Goal: Information Seeking & Learning: Compare options

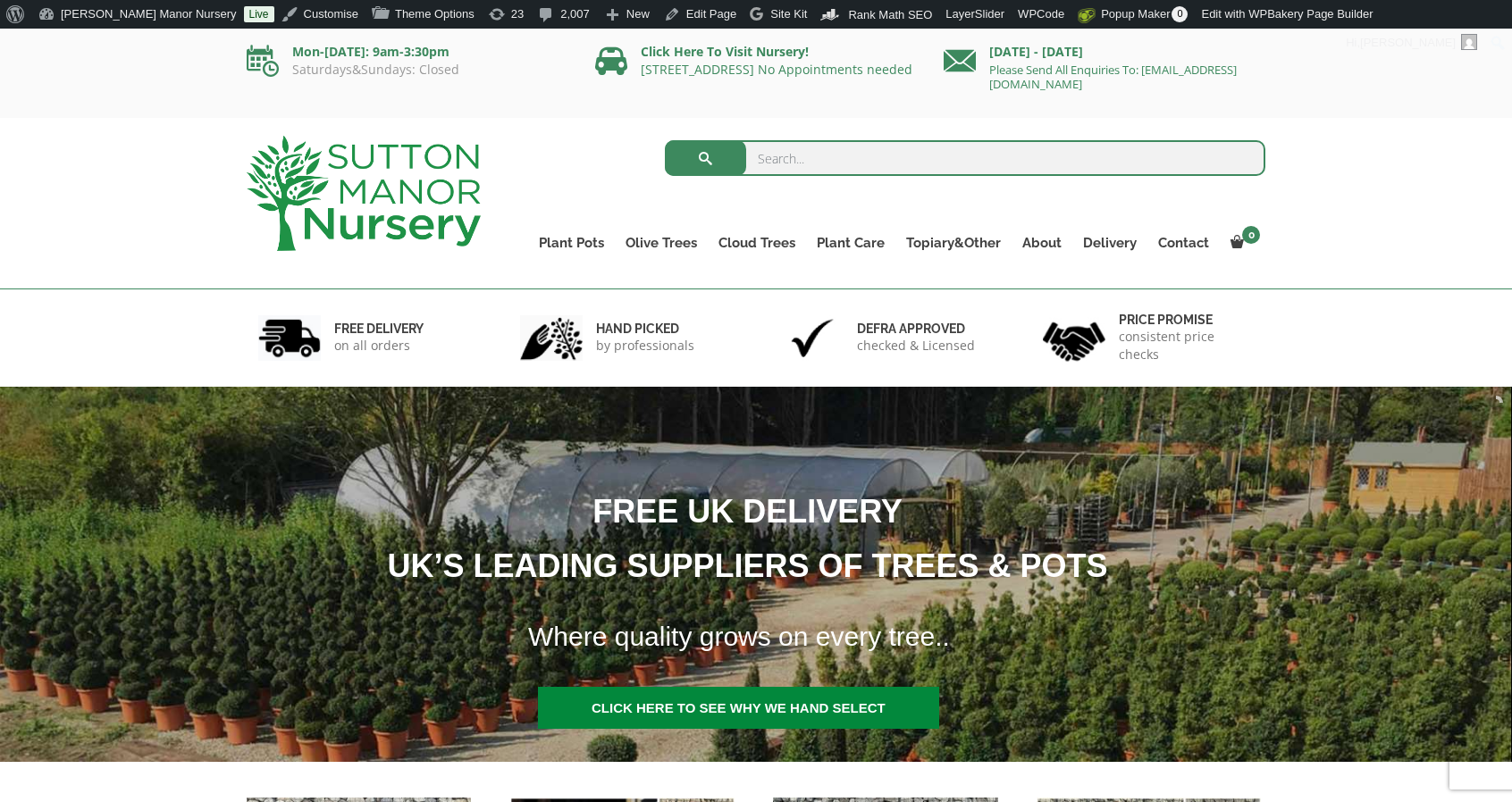
click at [790, 152] on input "search" at bounding box center [965, 158] width 601 height 36
type input "potting"
click at [665, 140] on button "submit" at bounding box center [706, 158] width 82 height 36
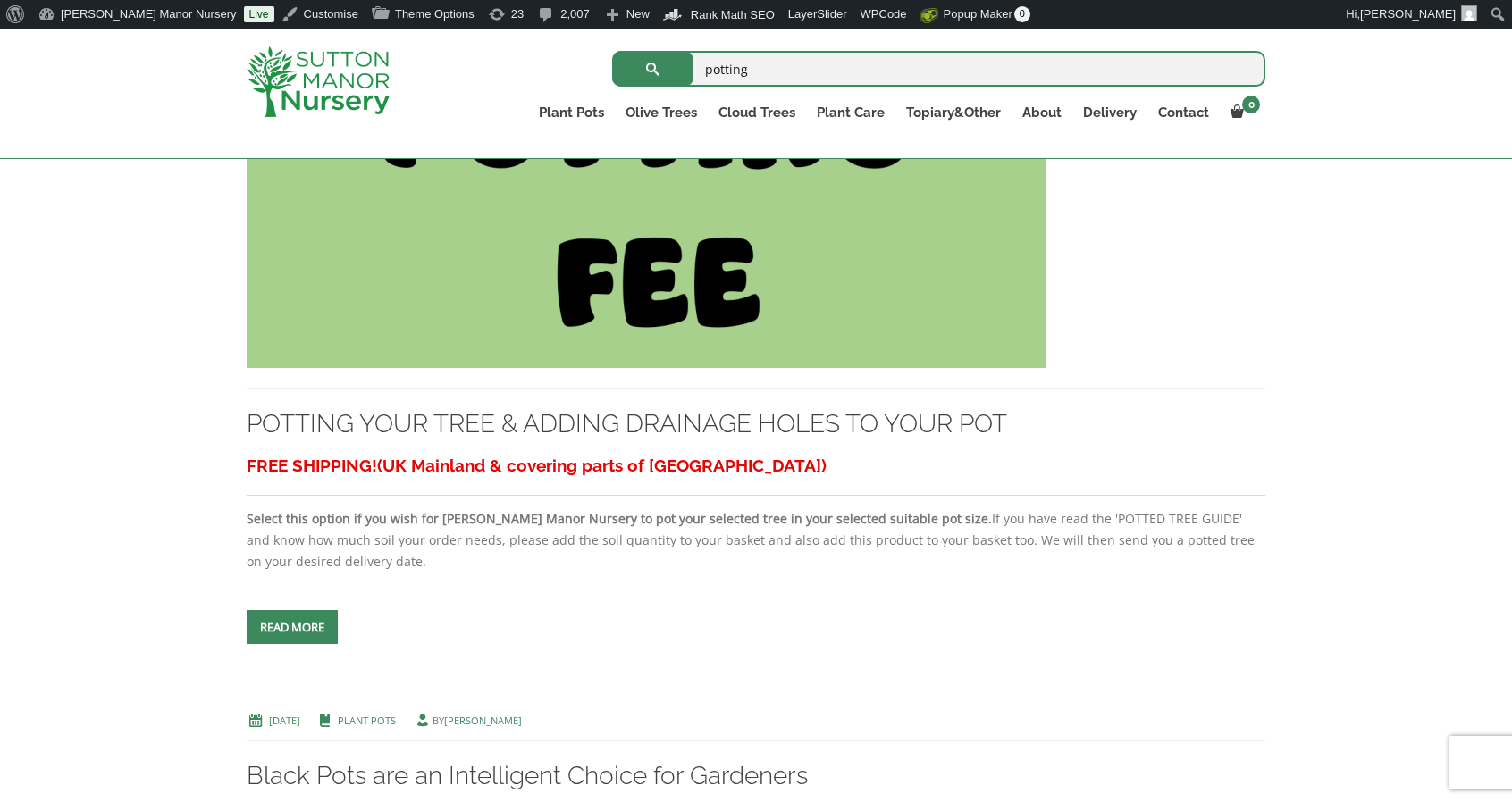
scroll to position [546, 0]
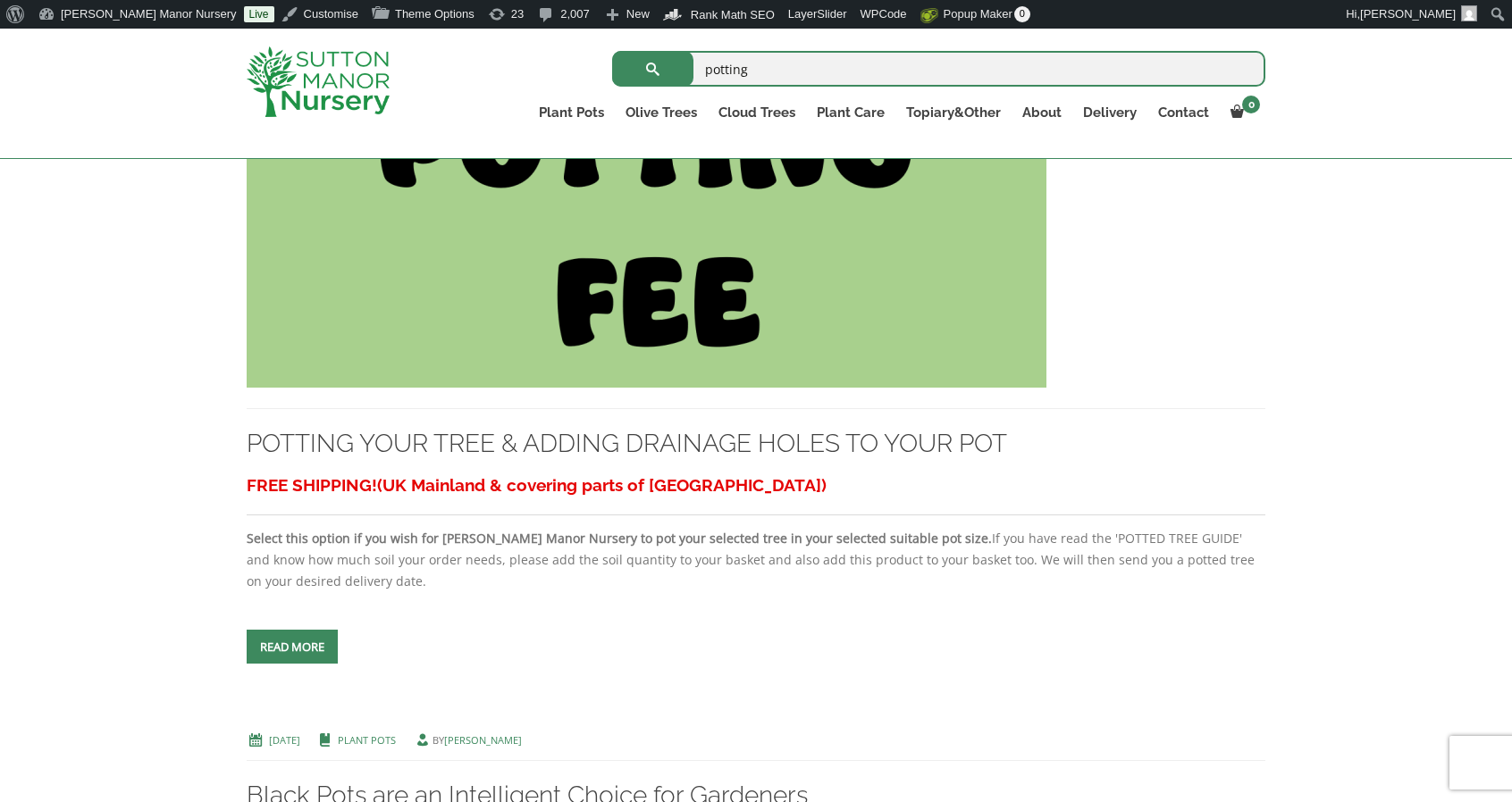
click at [674, 320] on img at bounding box center [646, 196] width 800 height 385
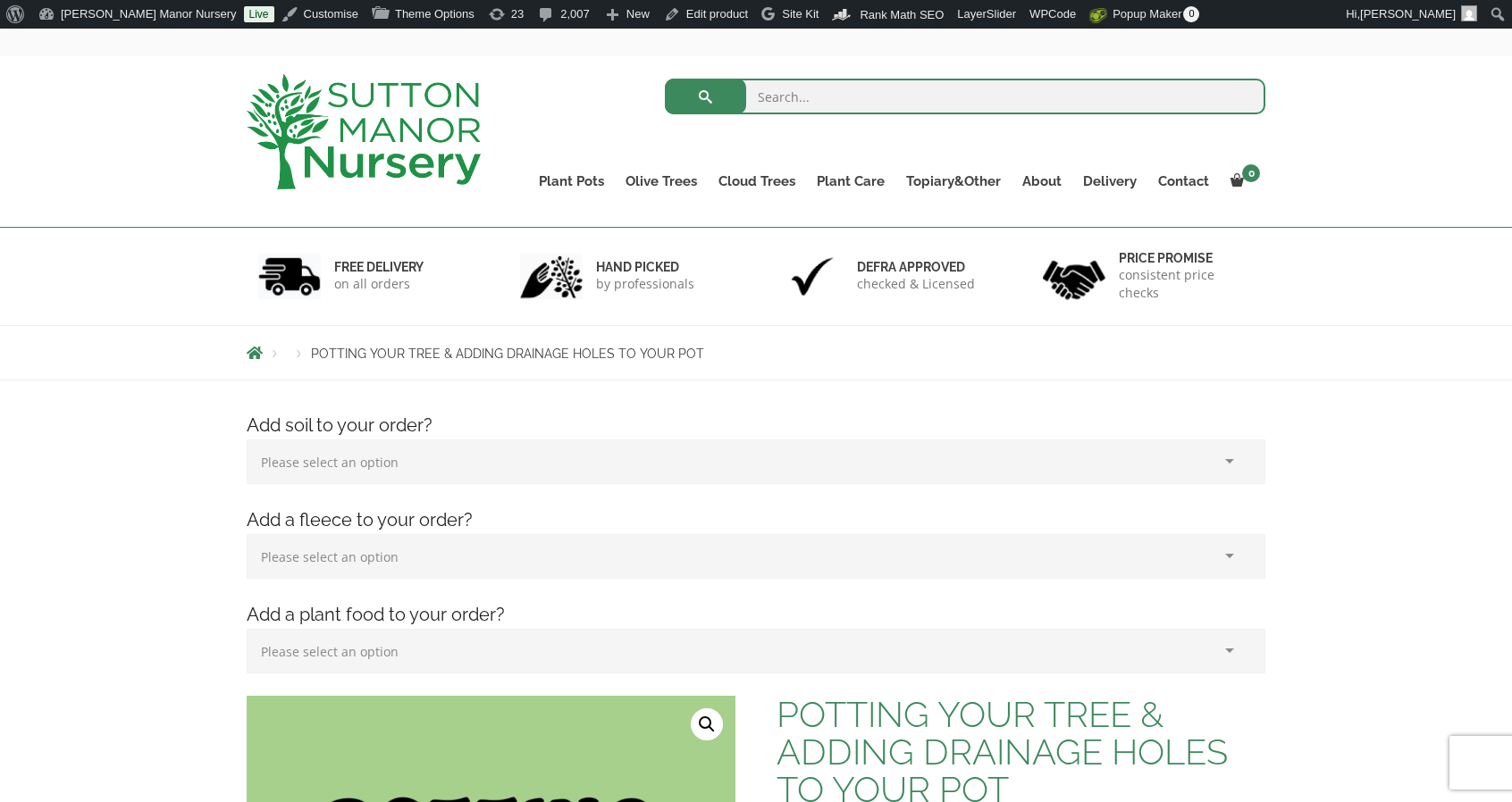
scroll to position [61, 0]
click at [618, 453] on select "Please select an option (x1) 75L Bag (£34.99) (x2) 75L Bag (£69.98) (x3) 75L Ba…" at bounding box center [756, 462] width 1019 height 45
click at [348, 113] on img at bounding box center [364, 133] width 235 height 115
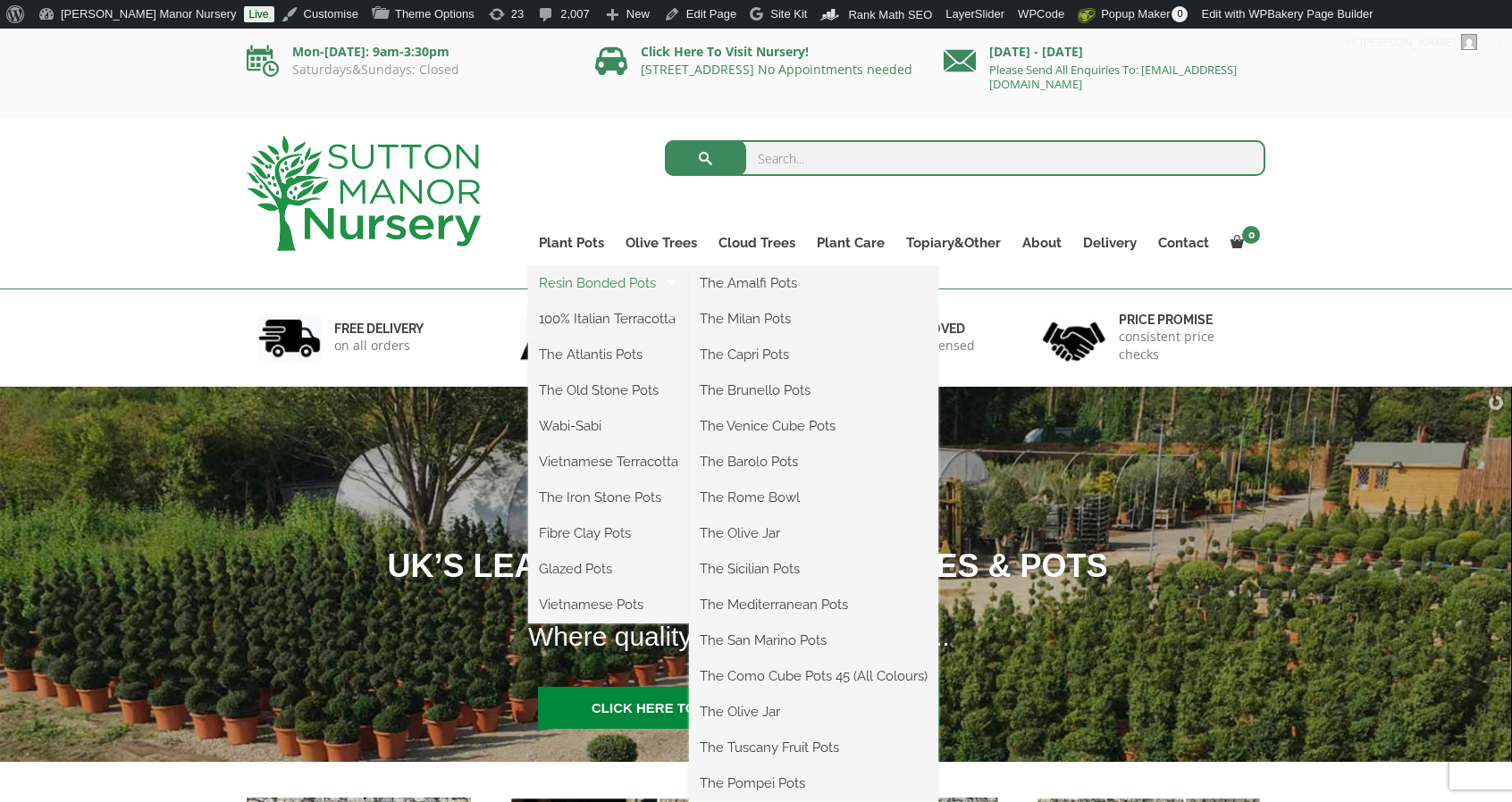
click at [581, 275] on link "Resin Bonded Pots" at bounding box center [608, 283] width 161 height 27
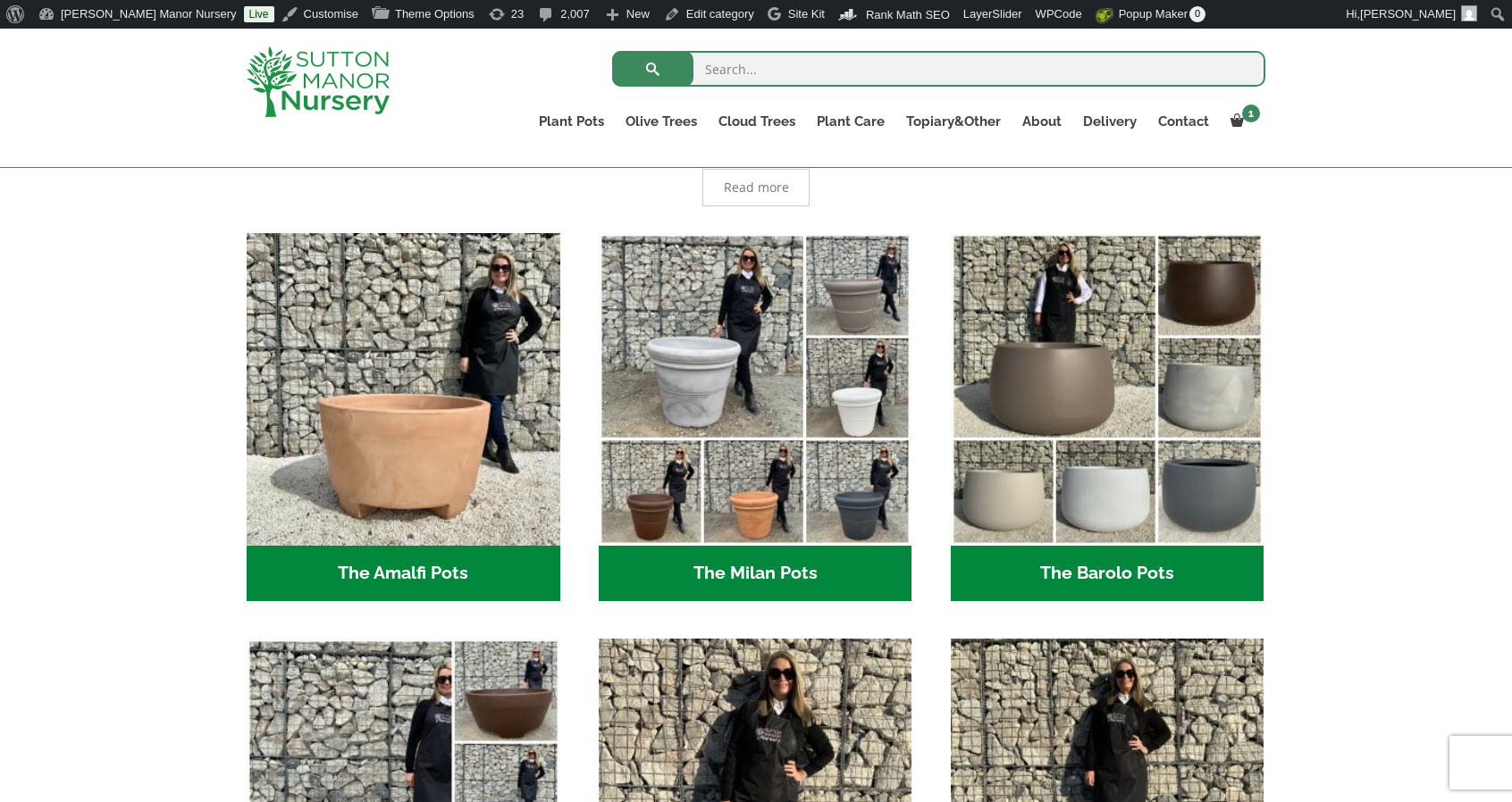
scroll to position [455, 0]
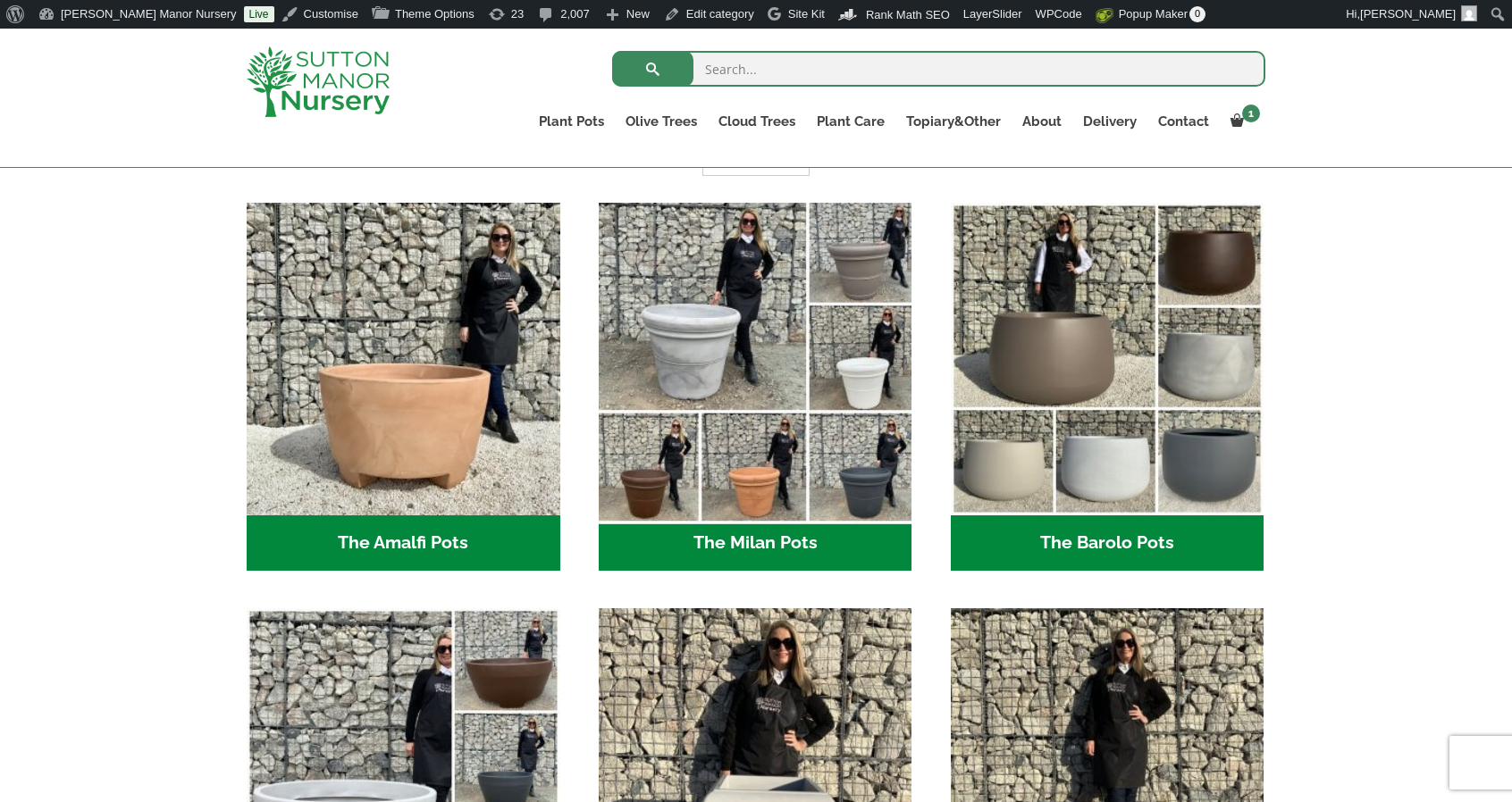
click at [763, 367] on img "Visit product category The Milan Pots" at bounding box center [755, 359] width 329 height 329
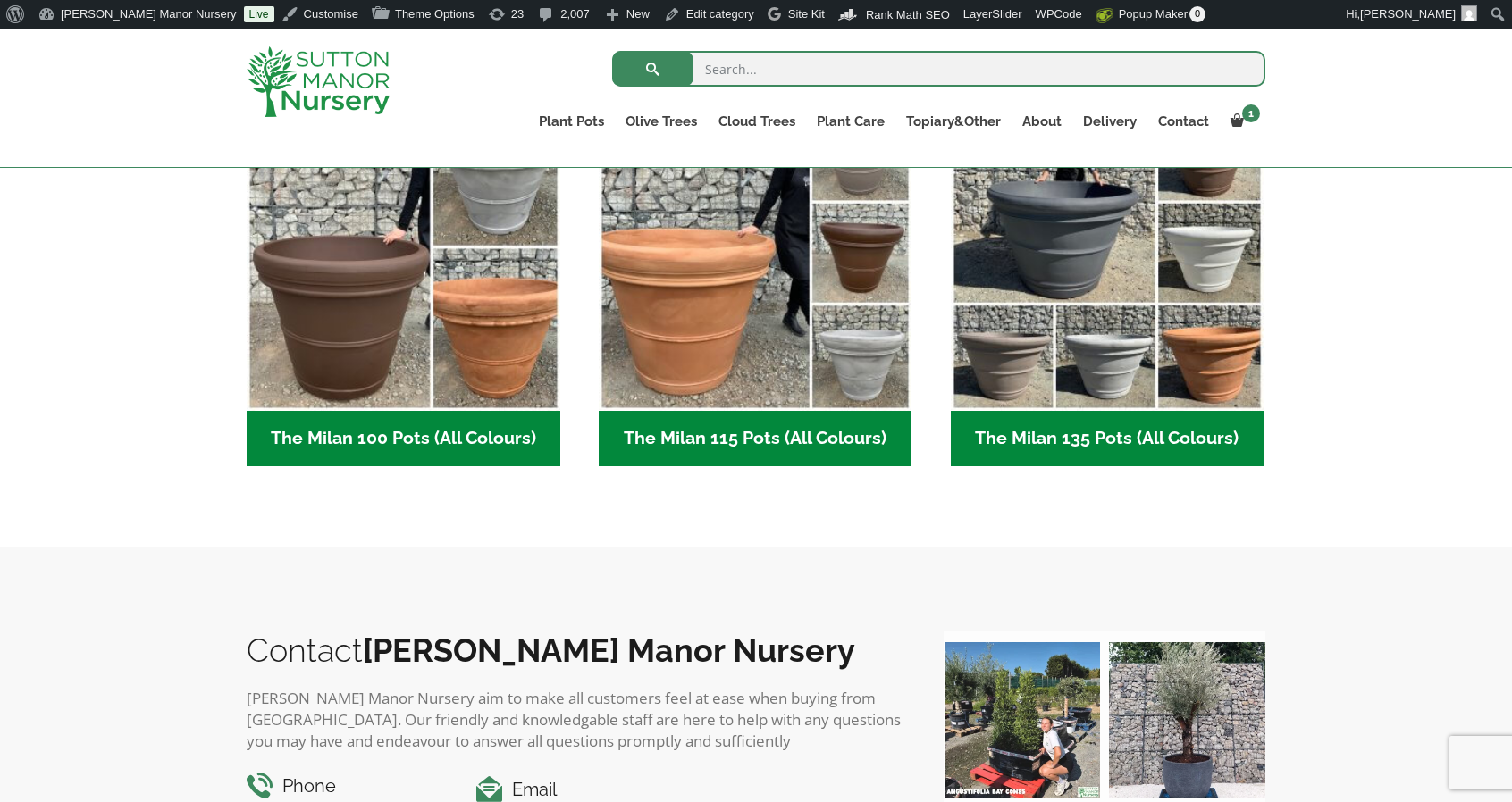
scroll to position [866, 0]
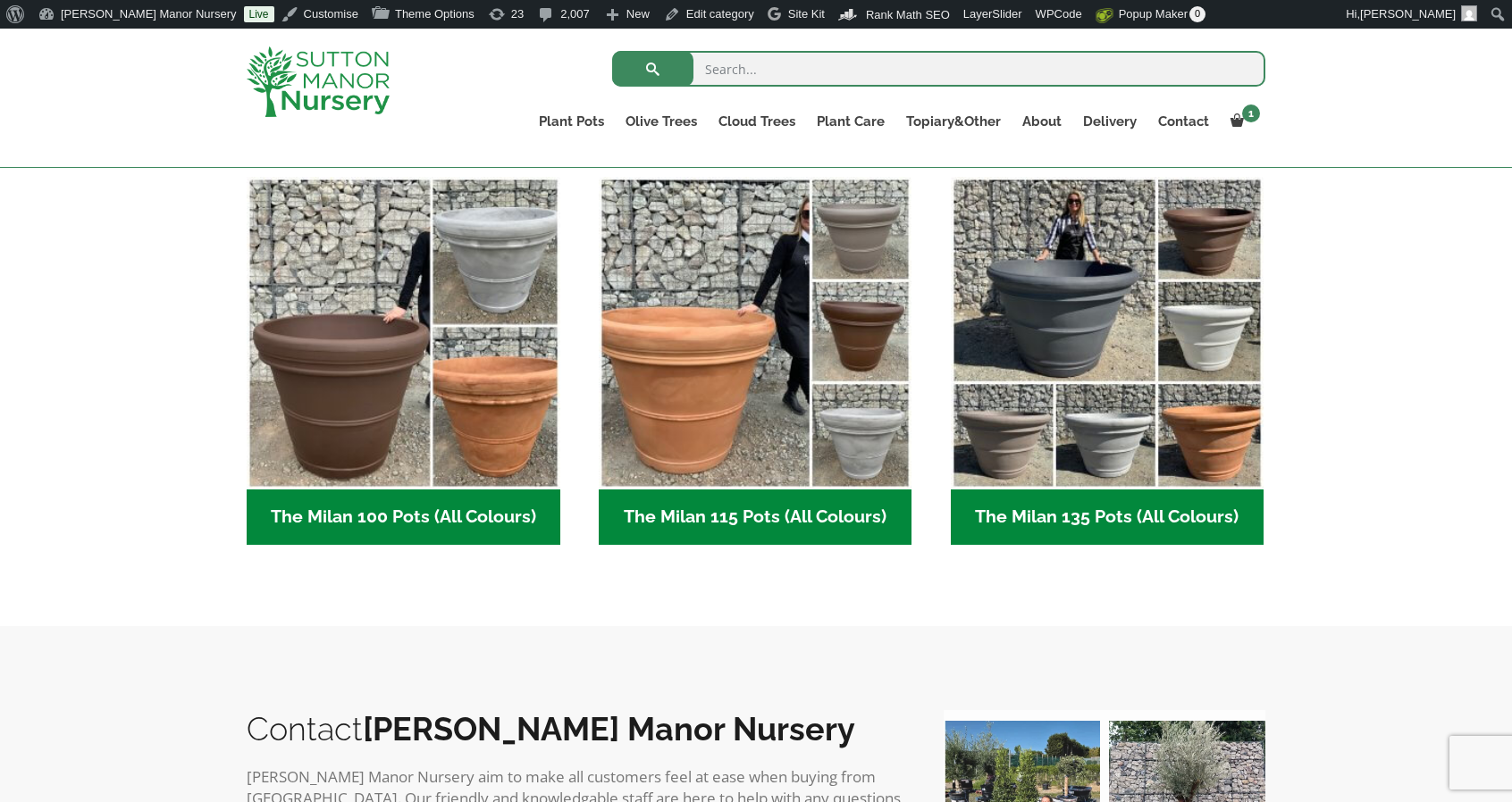
click at [763, 367] on img "Visit product category The Milan 115 Pots (All Colours)" at bounding box center [756, 334] width 314 height 314
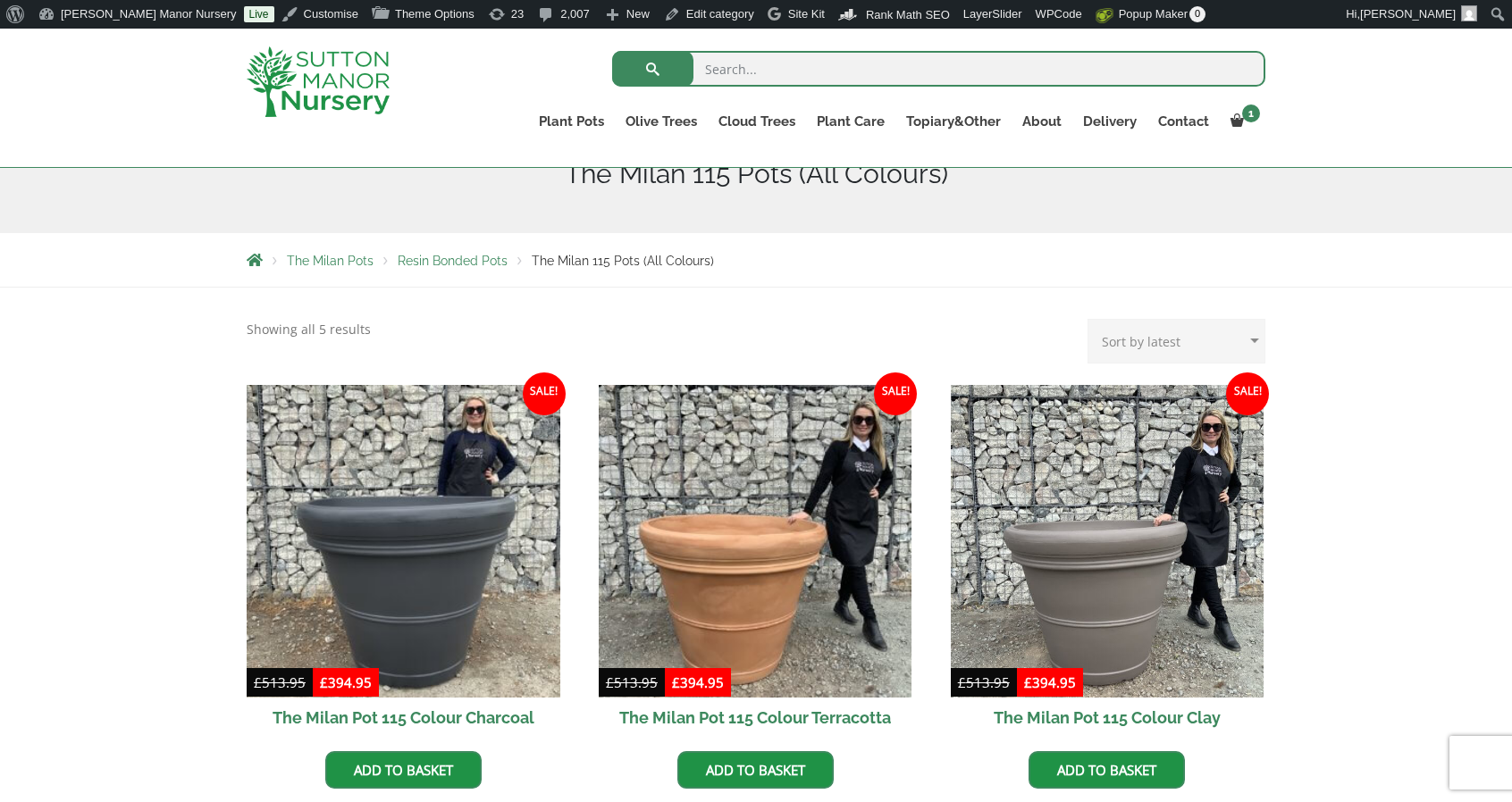
scroll to position [241, 0]
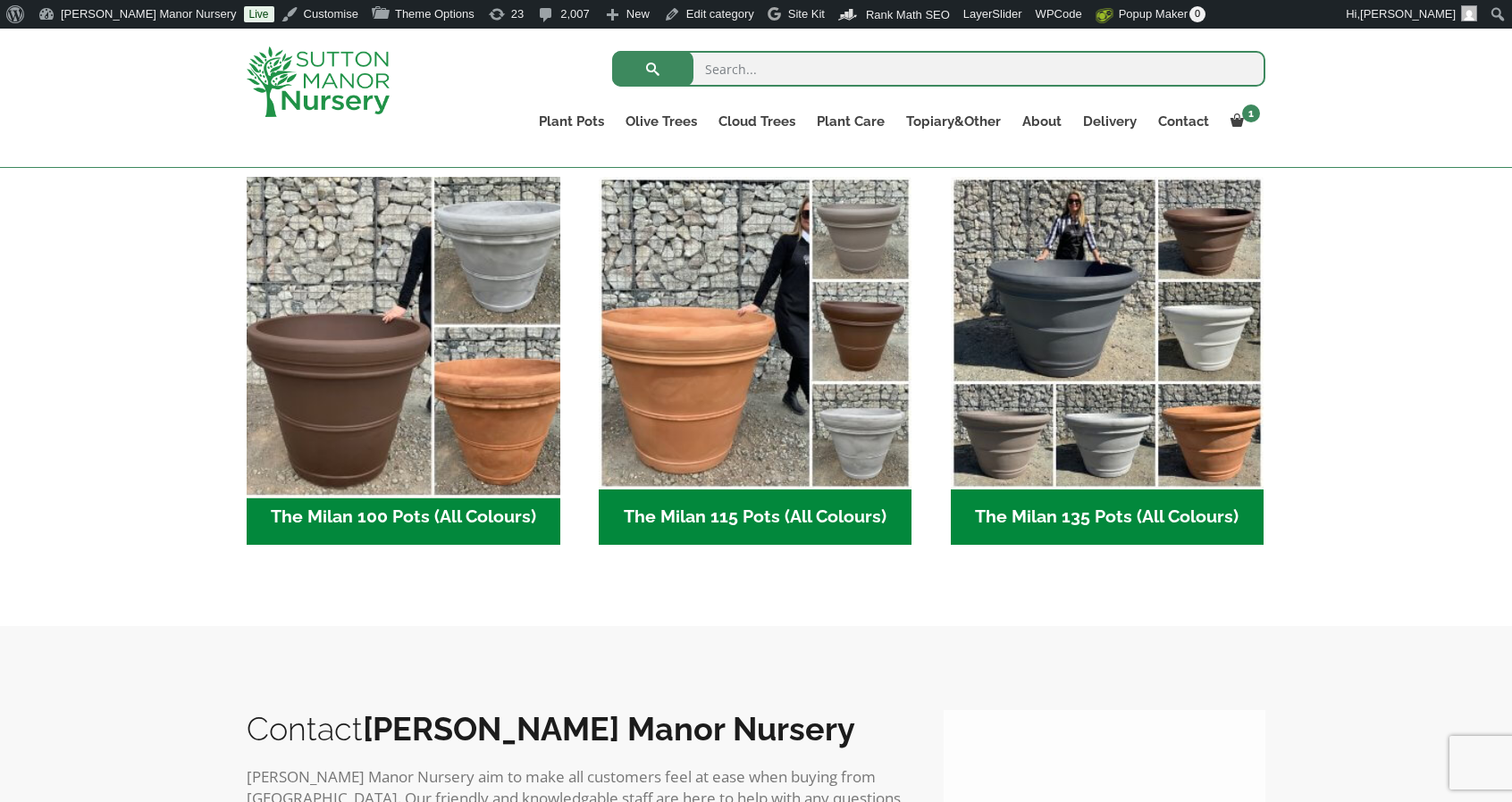
scroll to position [898, 0]
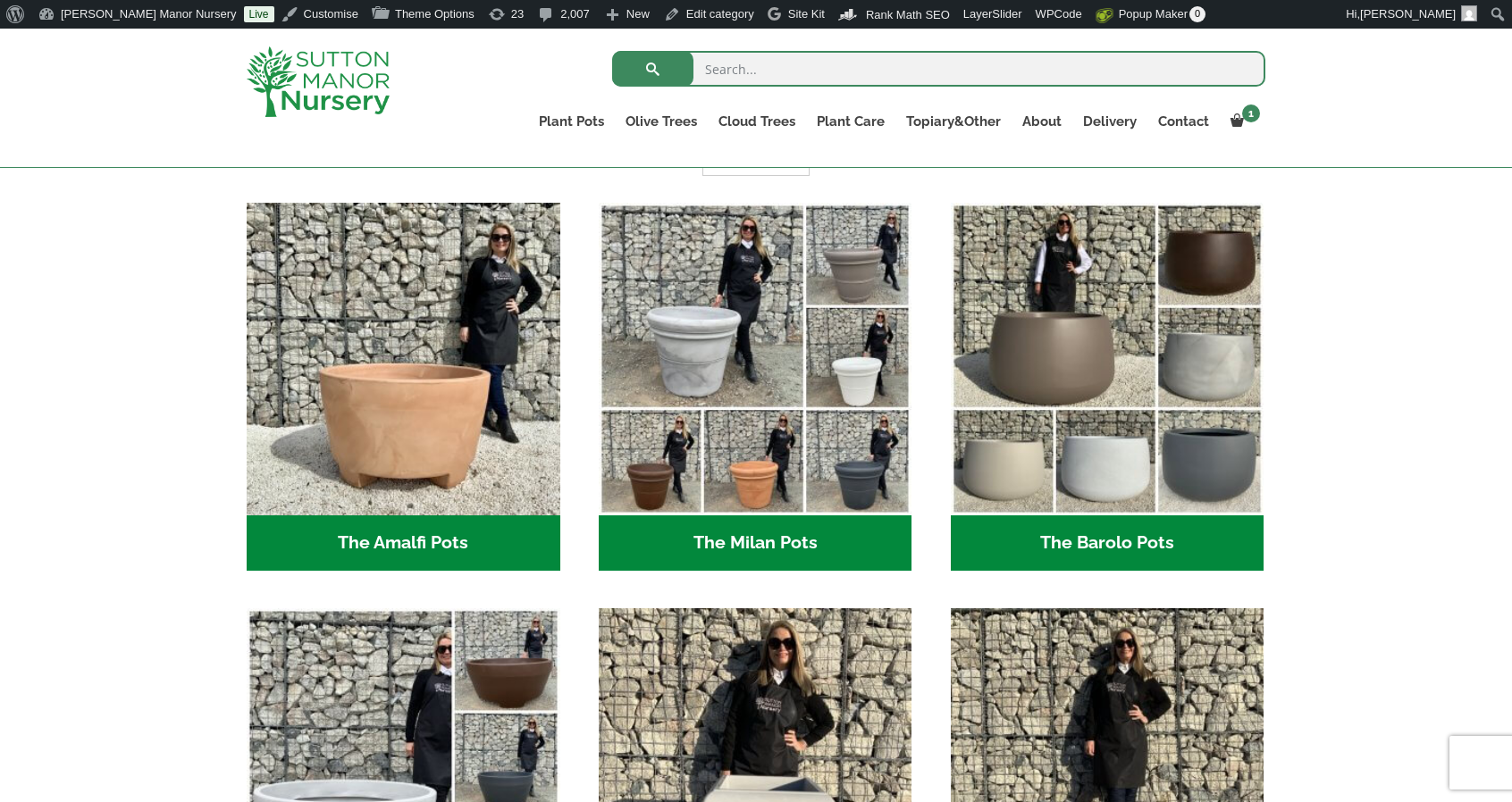
scroll to position [487, 0]
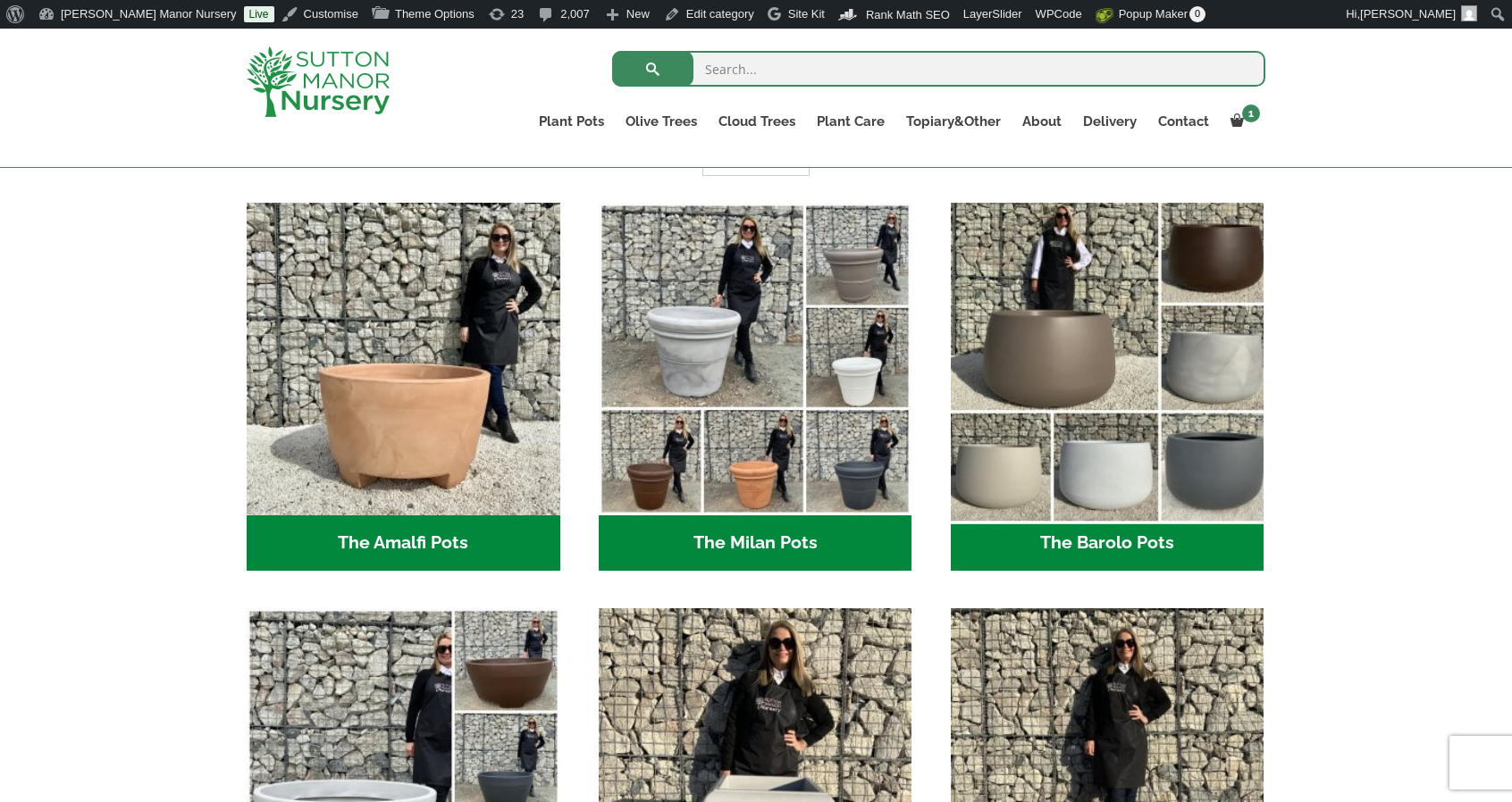
click at [1029, 347] on img "Visit product category The Barolo Pots" at bounding box center [1107, 359] width 329 height 329
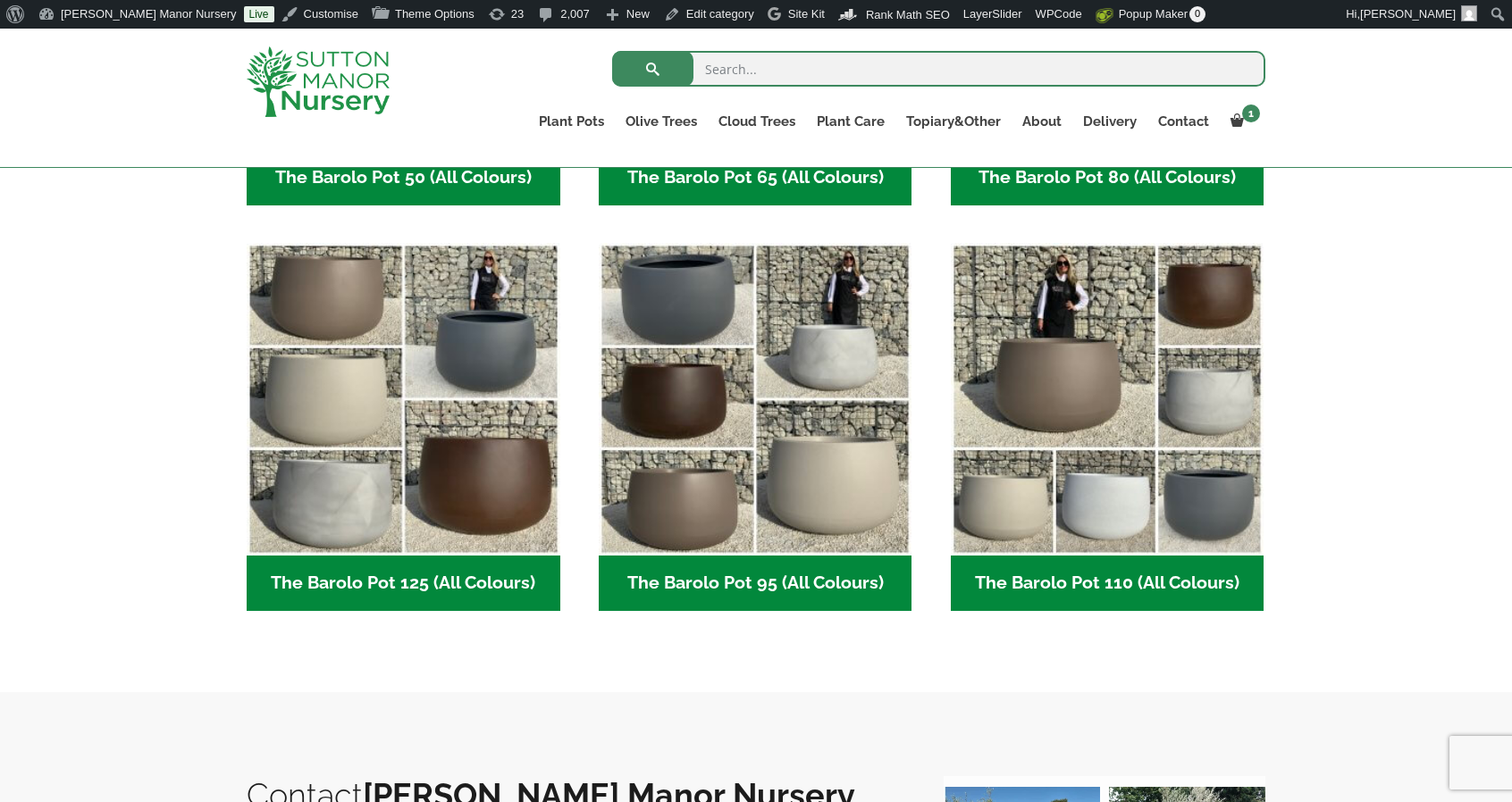
scroll to position [801, 0]
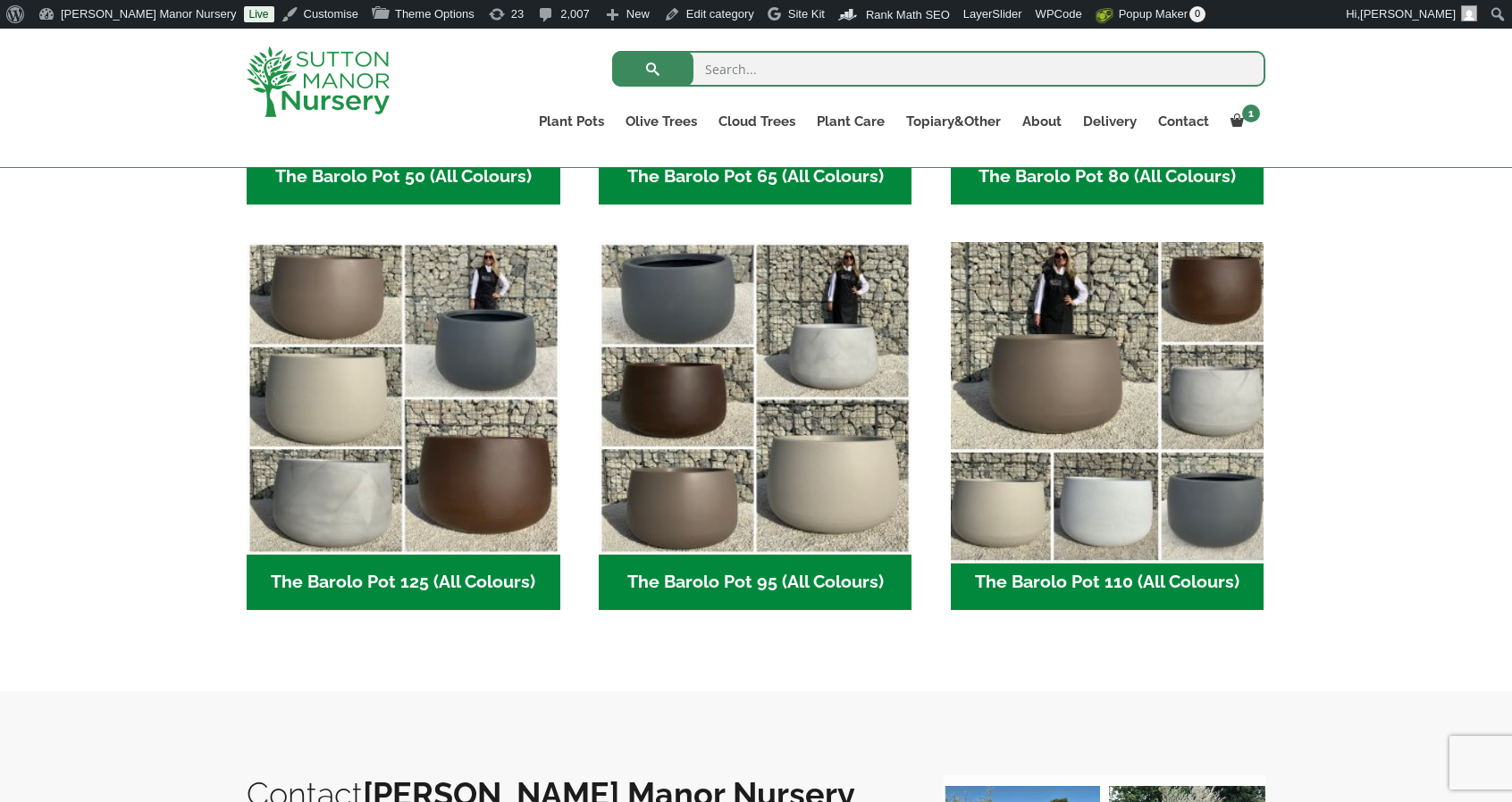
click at [1068, 404] on img "Visit product category The Barolo Pot 110 (All Colours)" at bounding box center [1107, 399] width 329 height 329
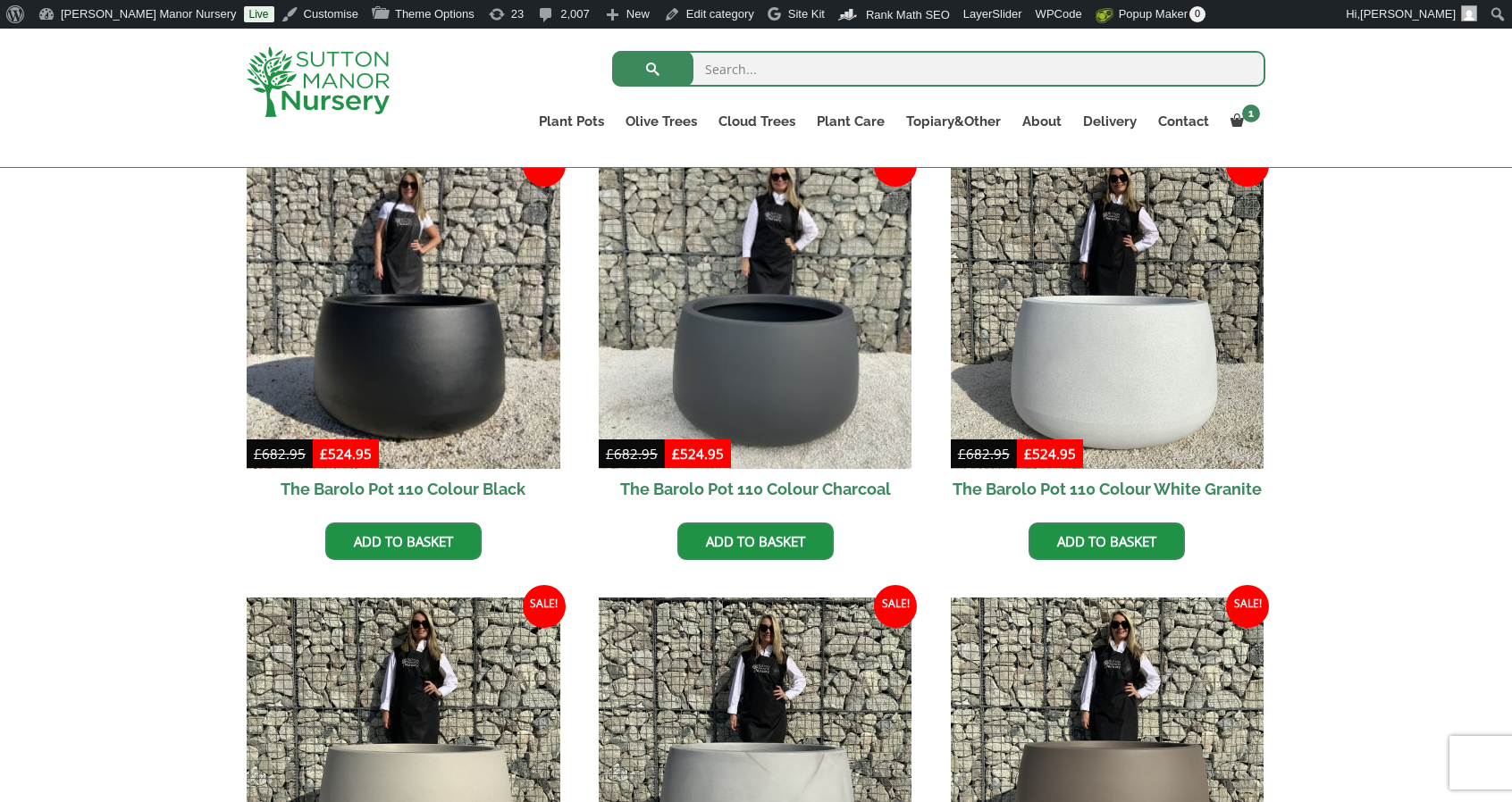
scroll to position [473, 0]
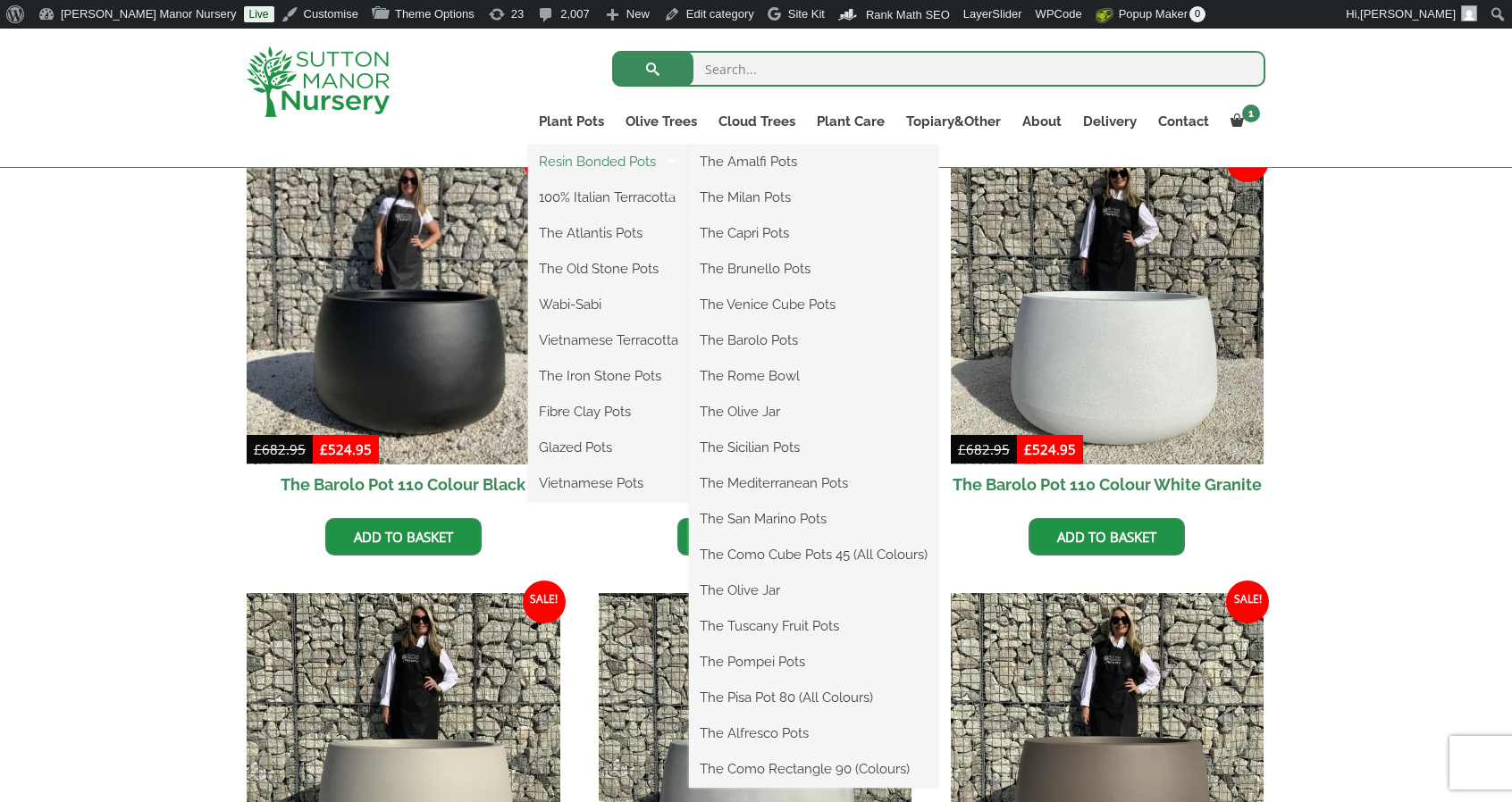
click at [574, 168] on link "Resin Bonded Pots" at bounding box center [608, 161] width 161 height 27
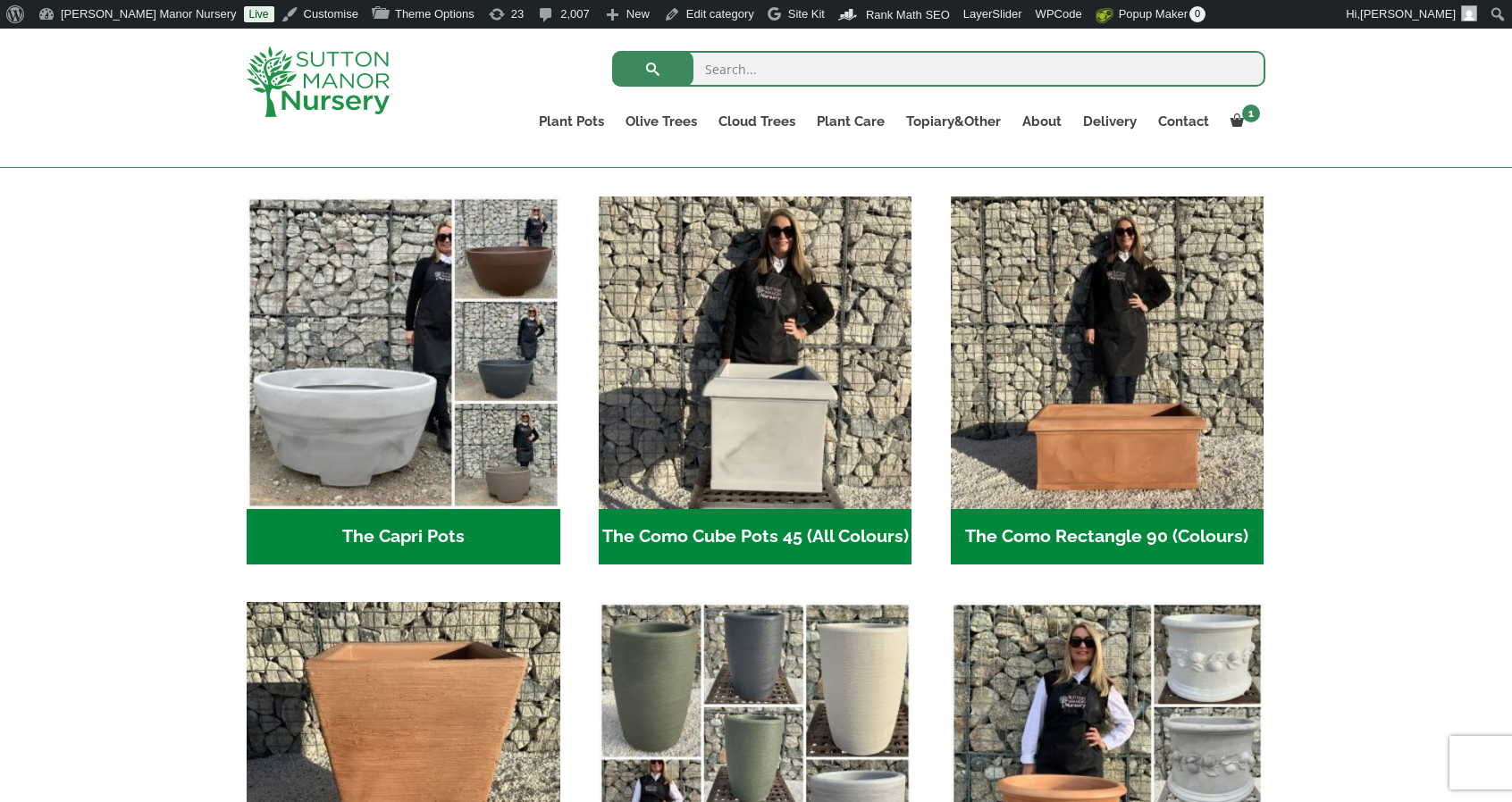
scroll to position [865, 0]
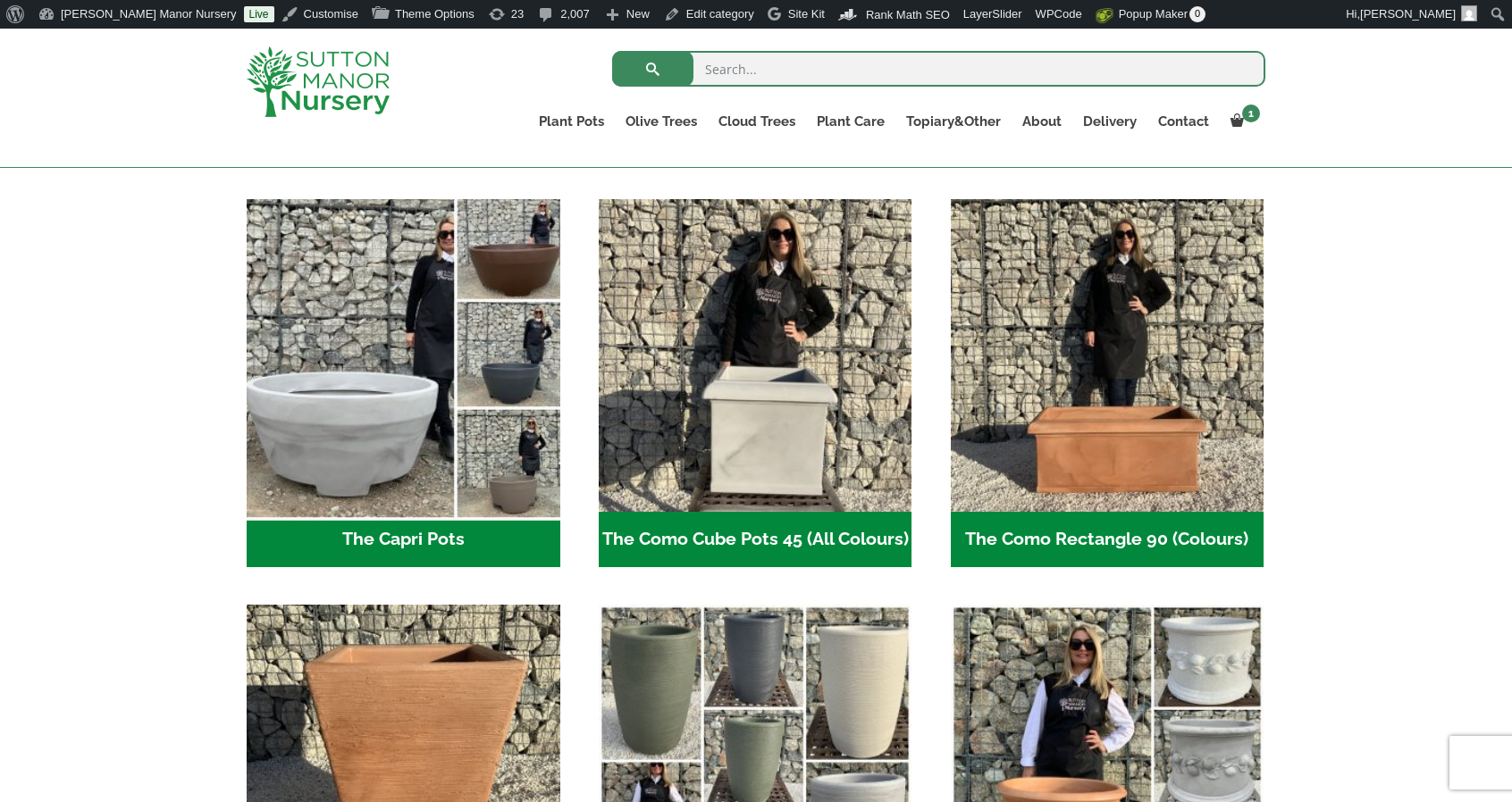
click at [471, 435] on img "Visit product category The Capri Pots" at bounding box center [403, 355] width 329 height 329
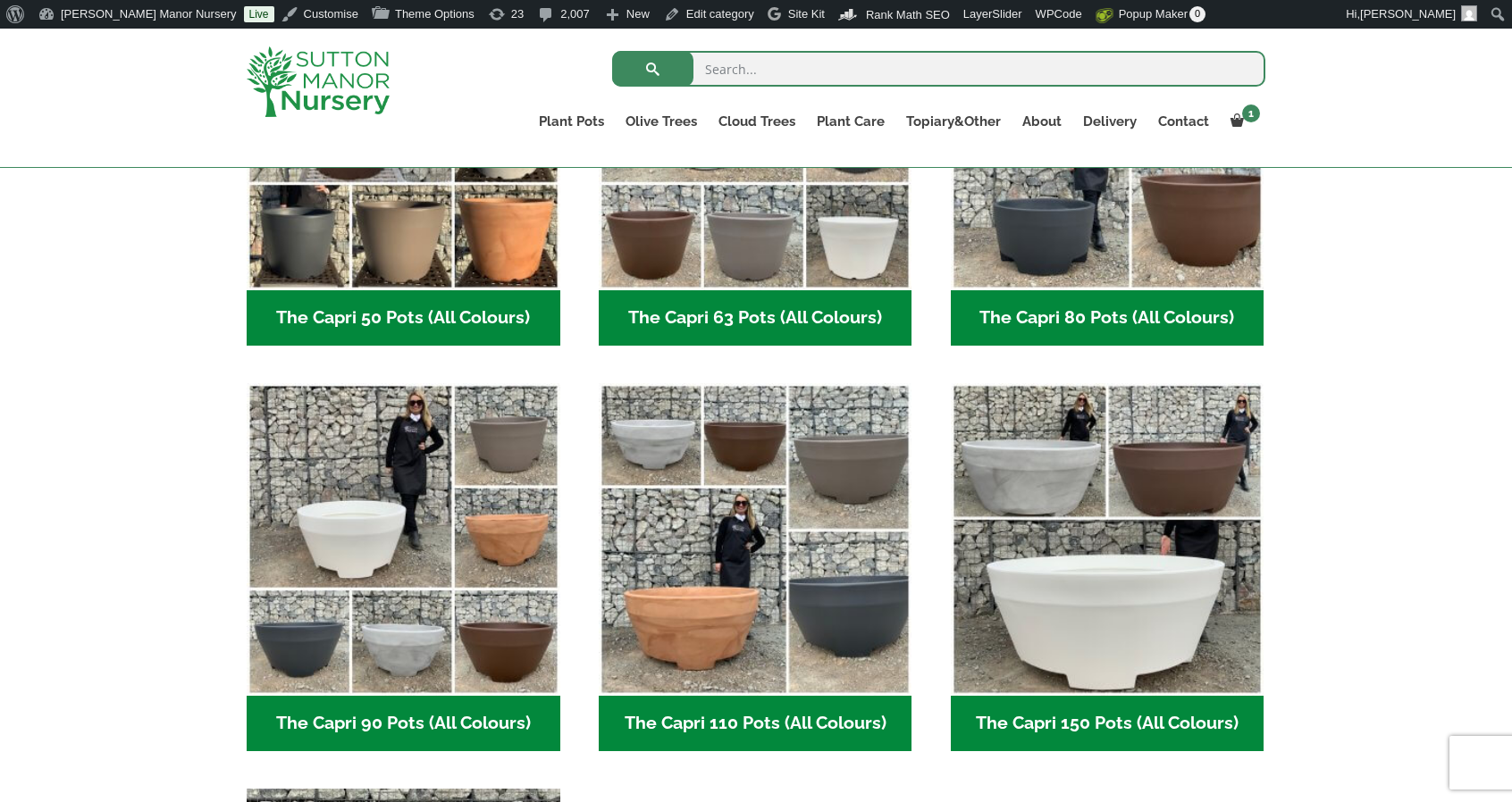
scroll to position [677, 0]
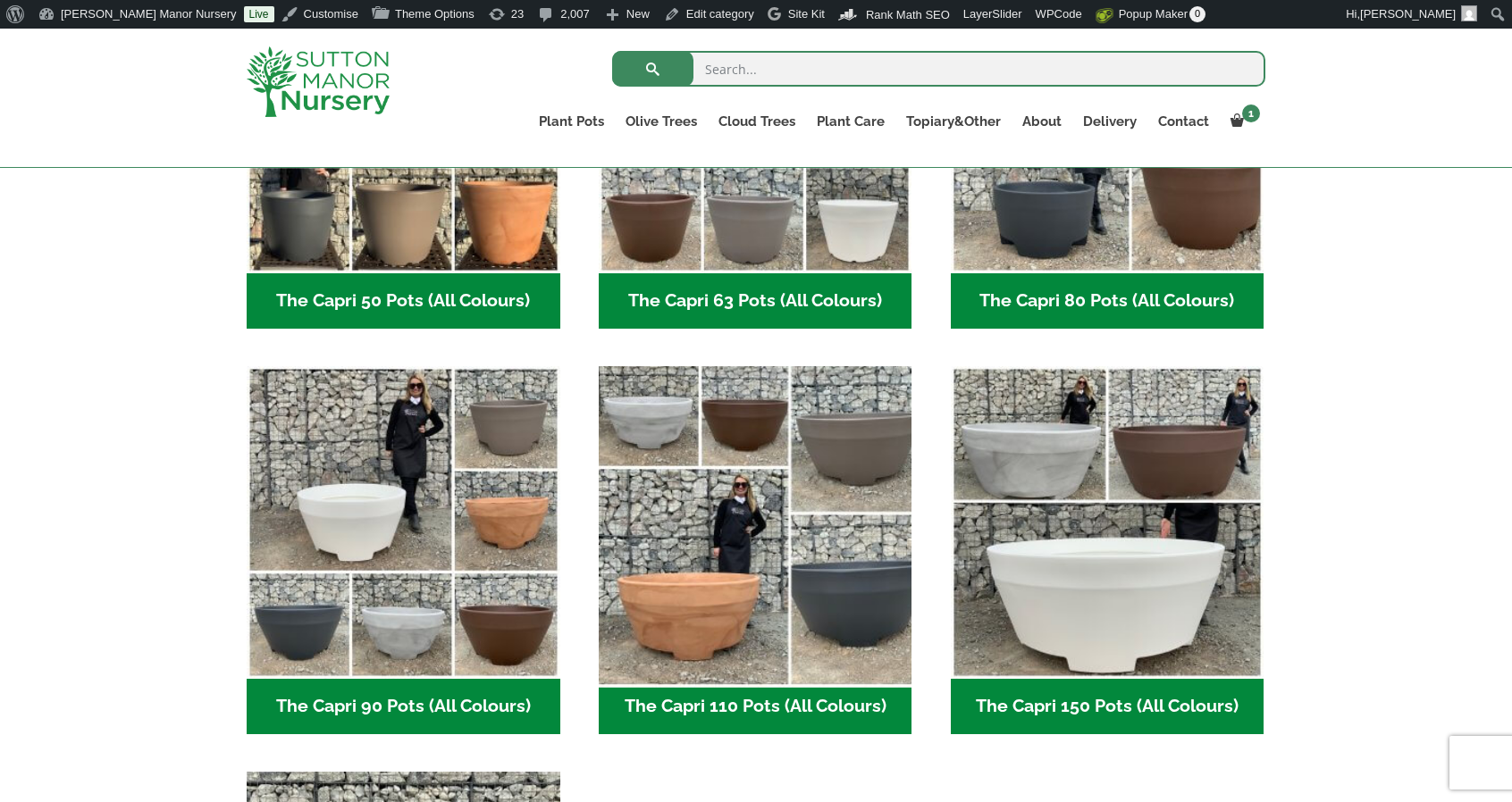
click at [714, 505] on img "Visit product category The Capri 110 Pots (All Colours)" at bounding box center [755, 523] width 329 height 329
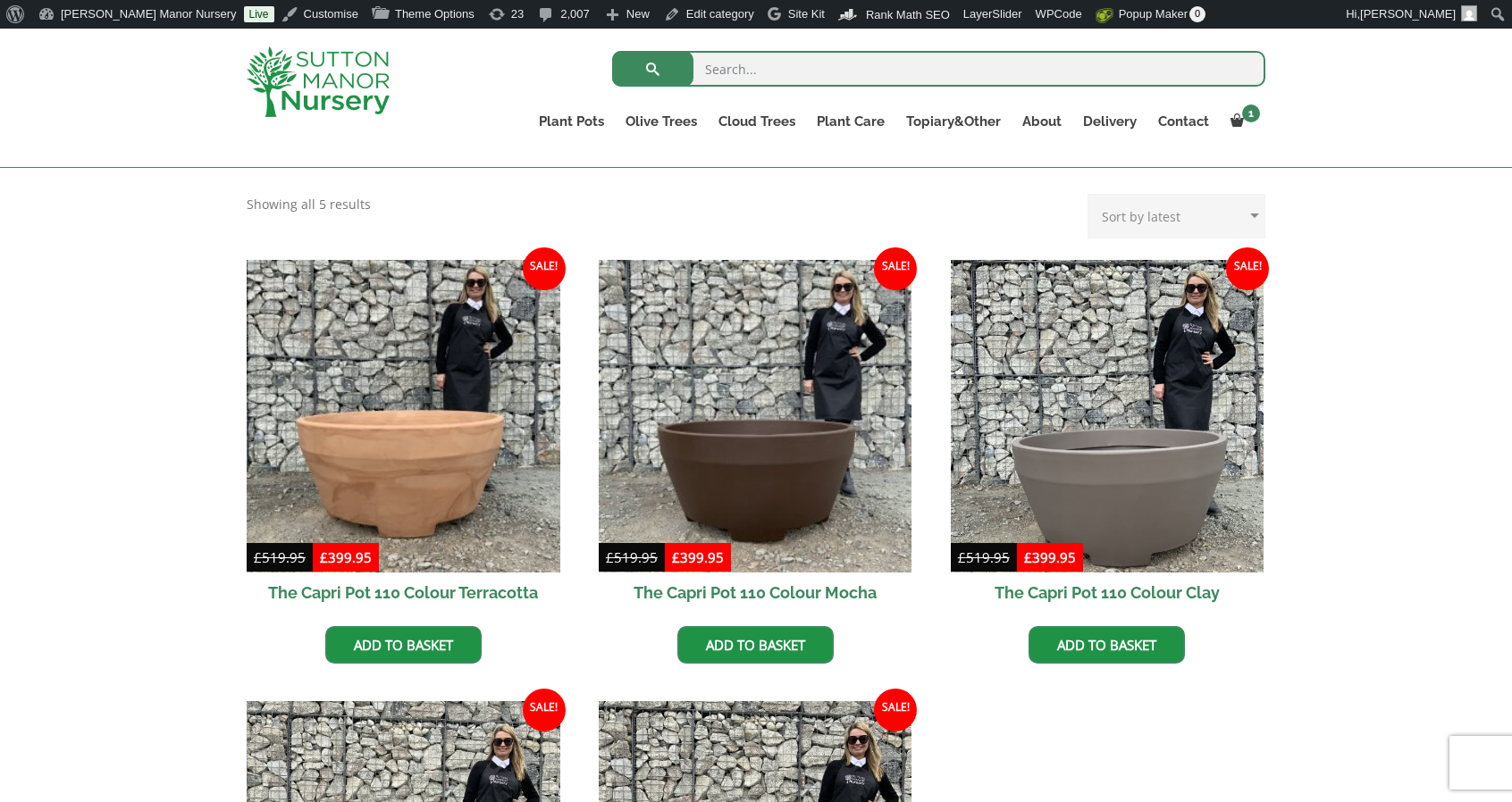
scroll to position [367, 0]
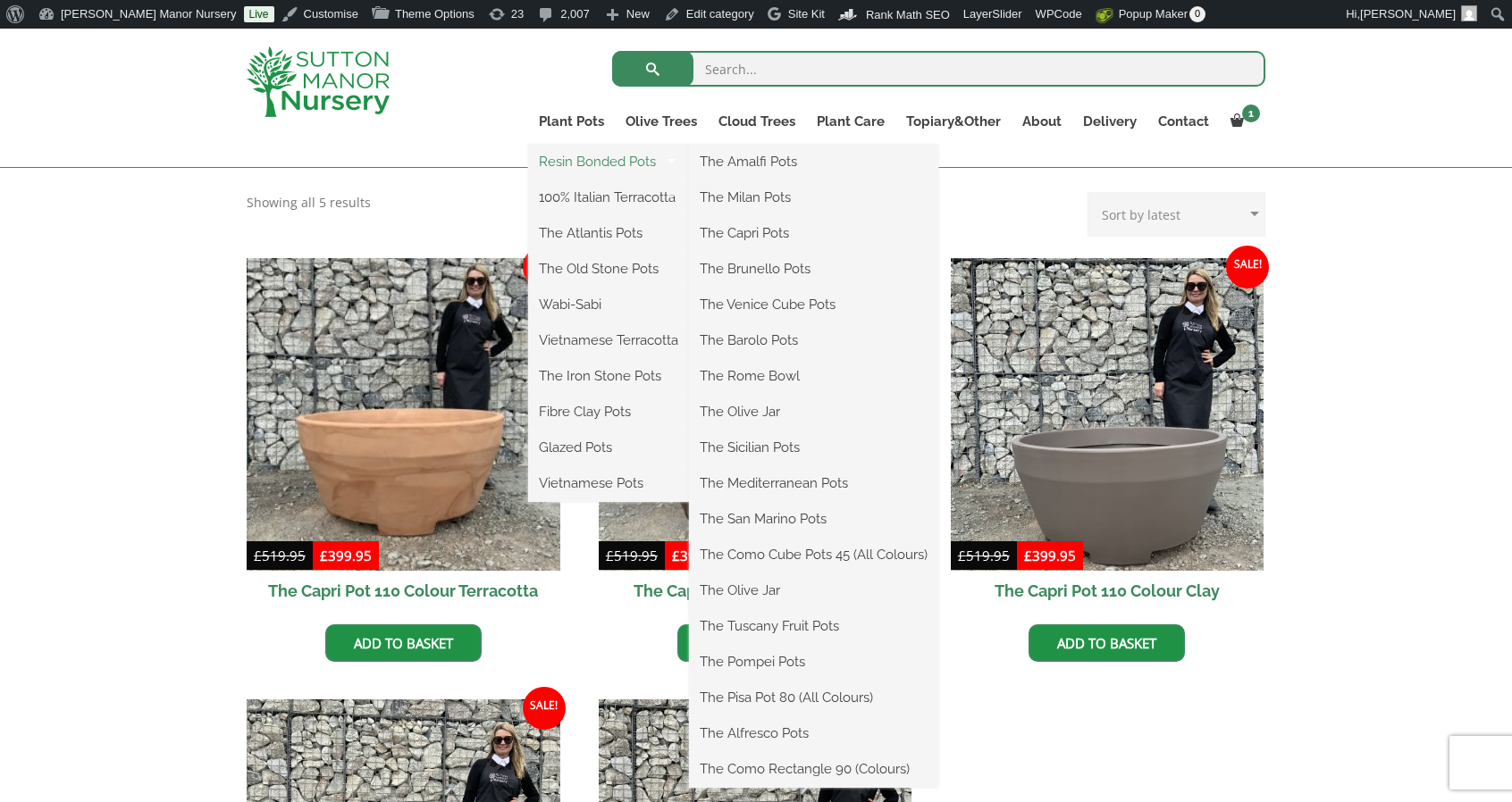
click at [555, 151] on link "Resin Bonded Pots" at bounding box center [608, 161] width 161 height 27
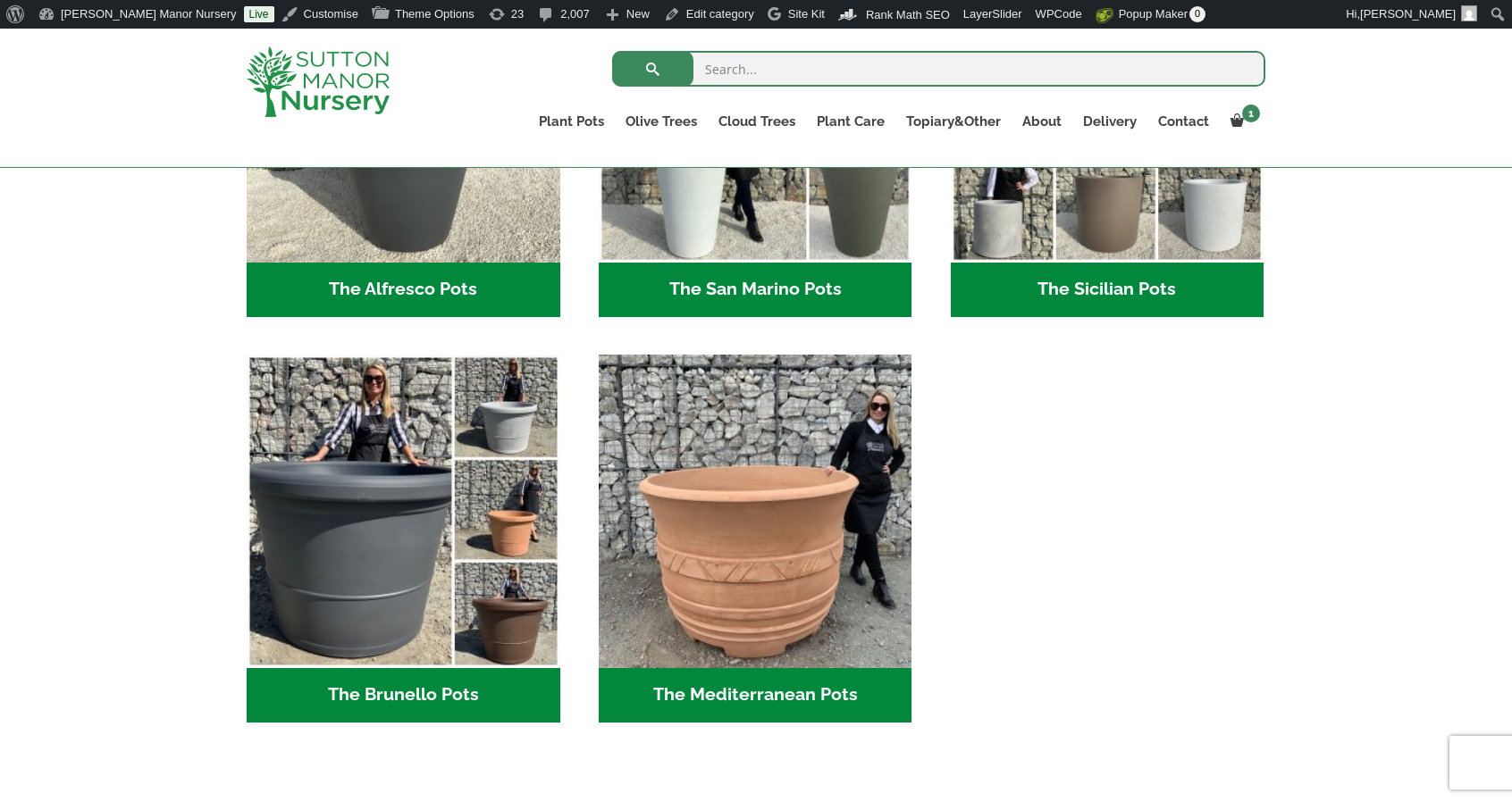
scroll to position [2332, 0]
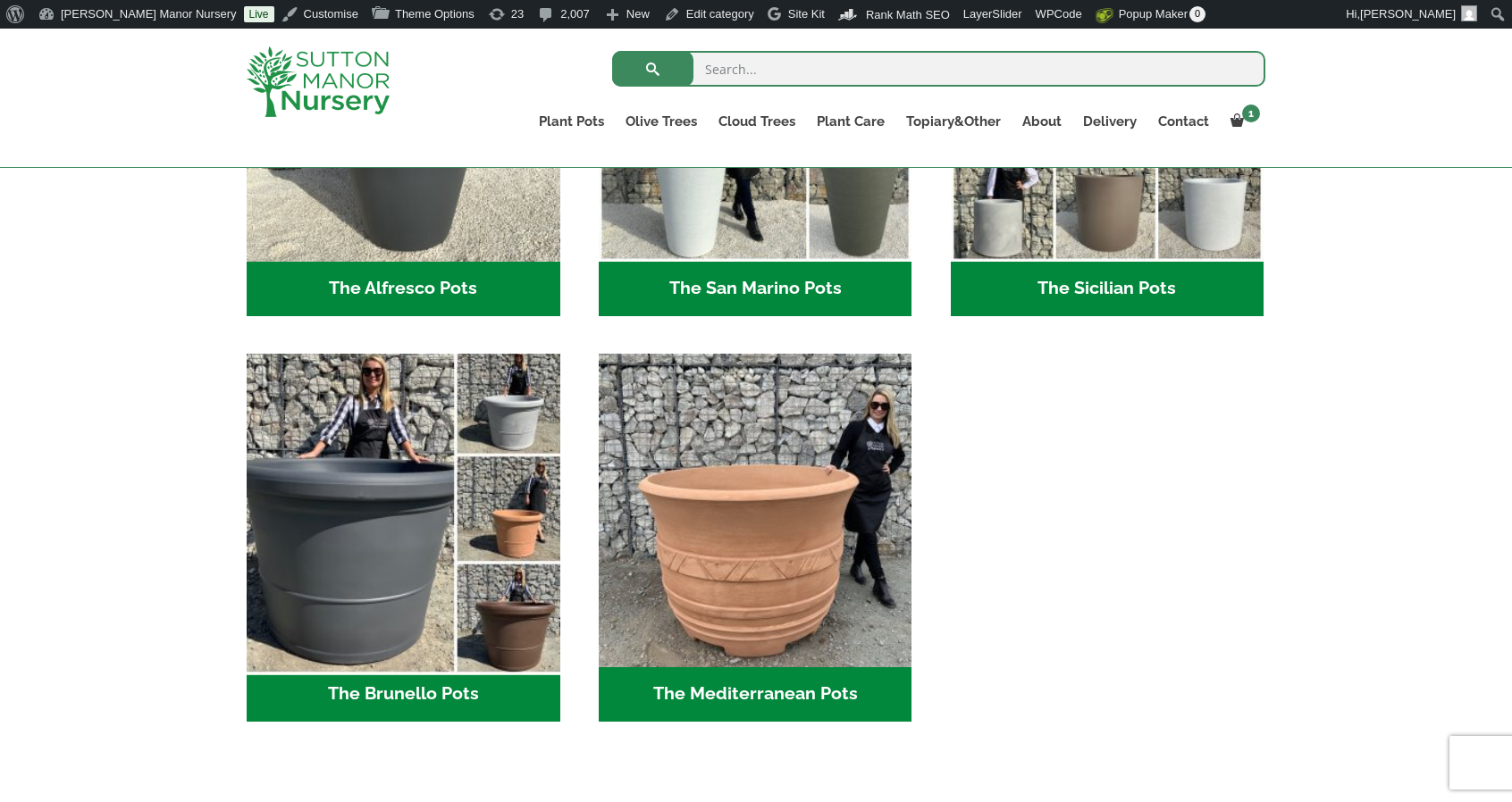
click at [419, 483] on img "Visit product category The Brunello Pots" at bounding box center [403, 510] width 329 height 329
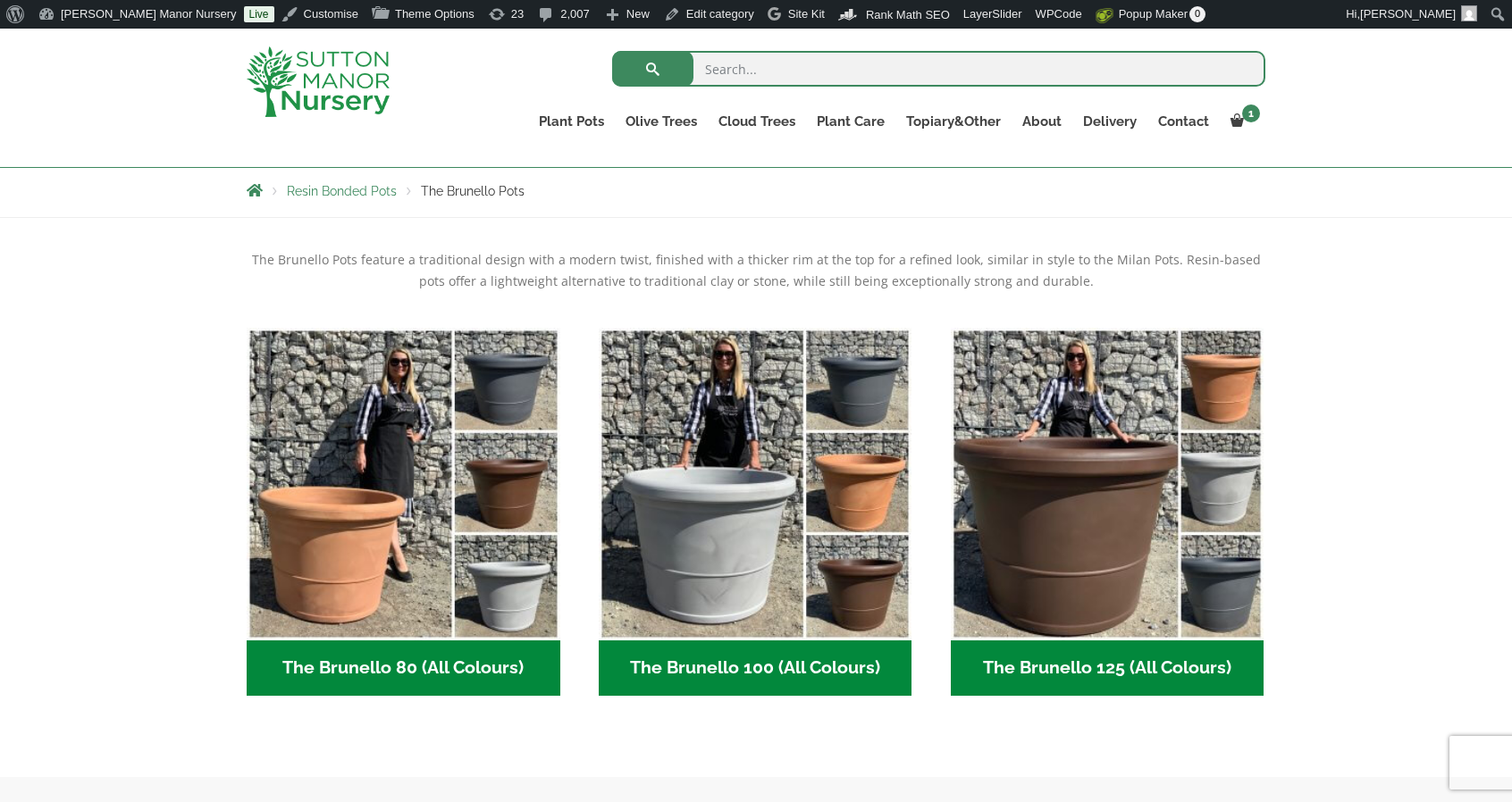
scroll to position [381, 0]
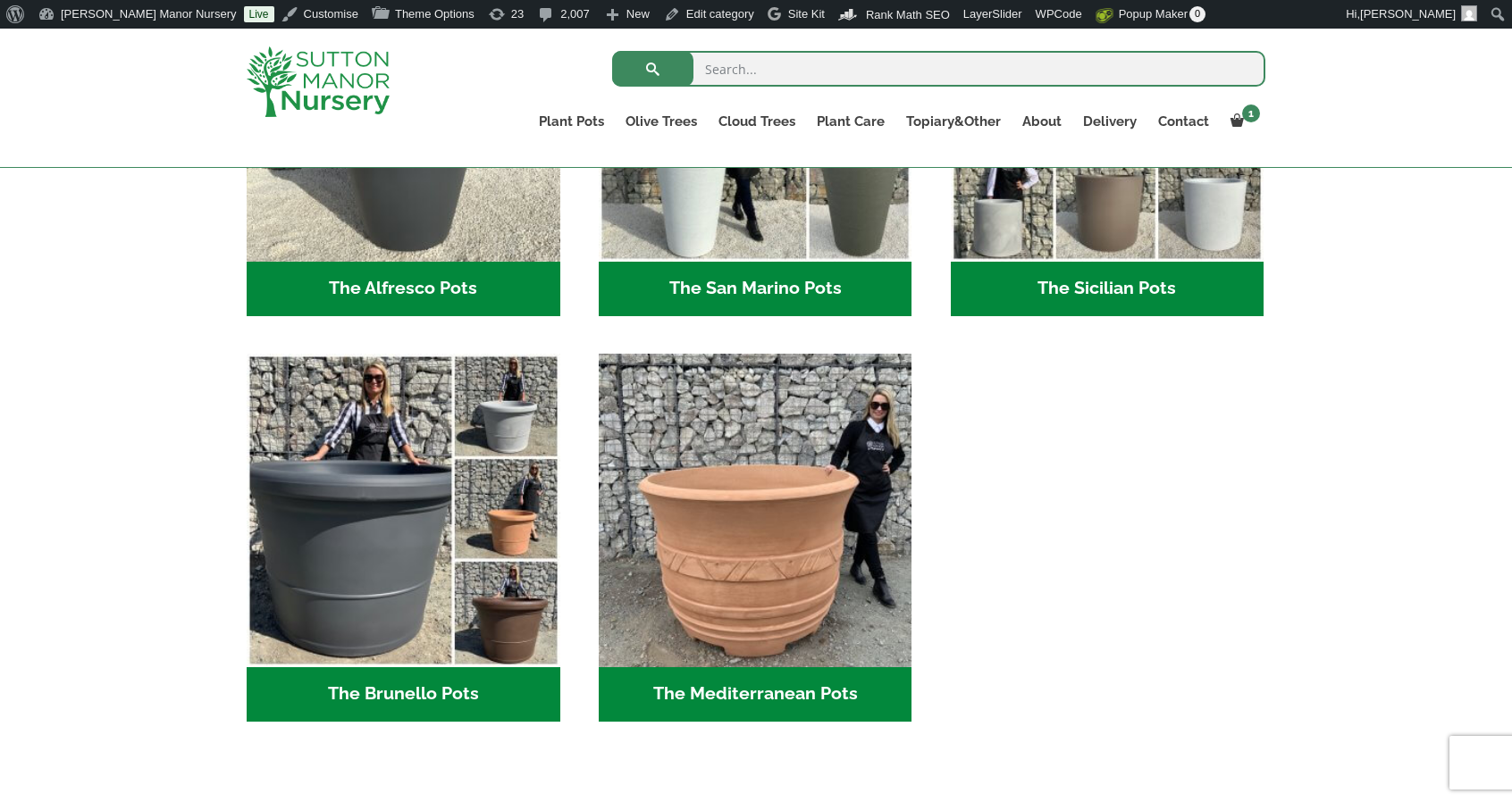
scroll to position [2364, 0]
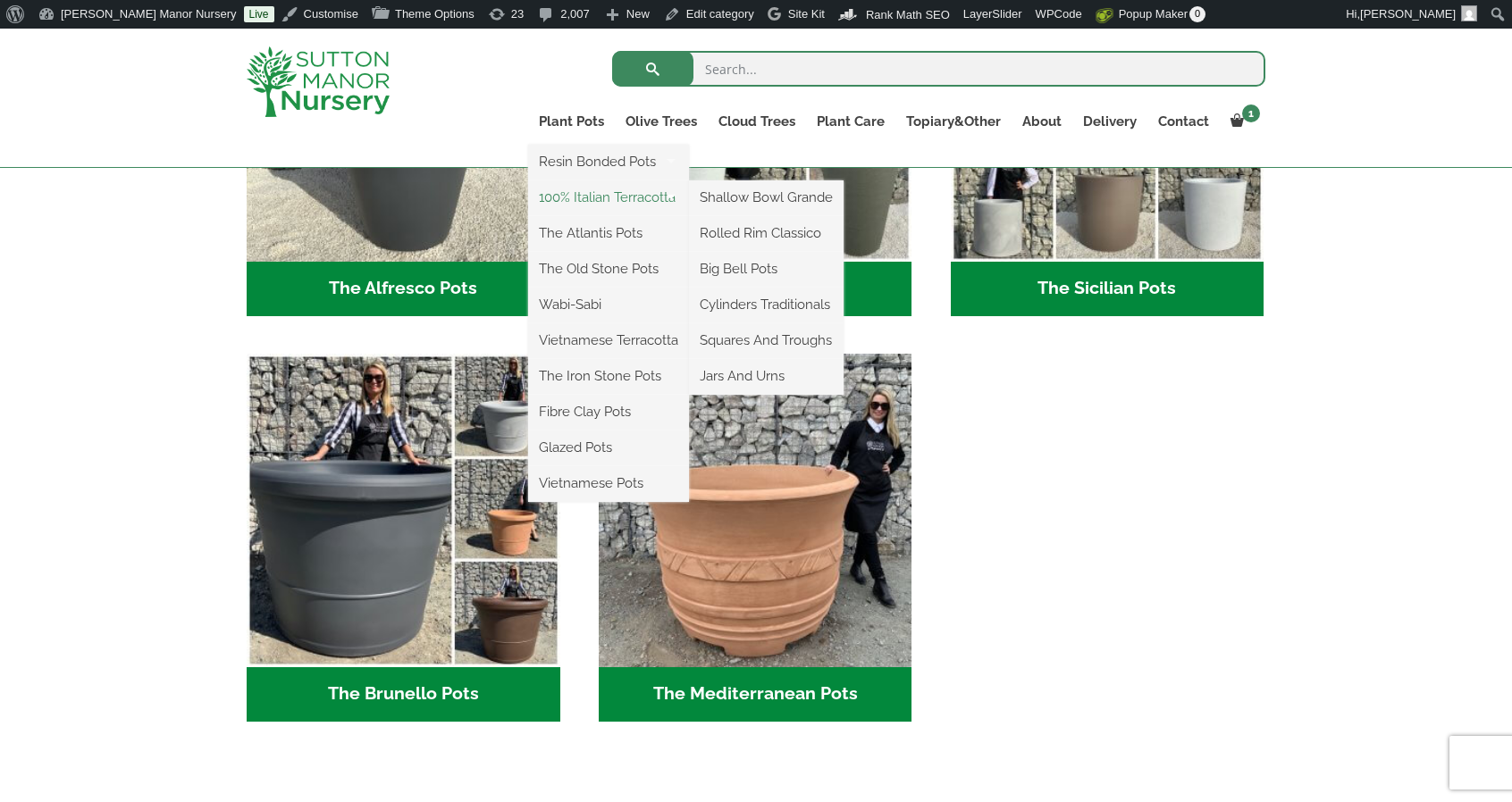
click at [631, 201] on link "100% Italian Terracotta" at bounding box center [608, 197] width 161 height 27
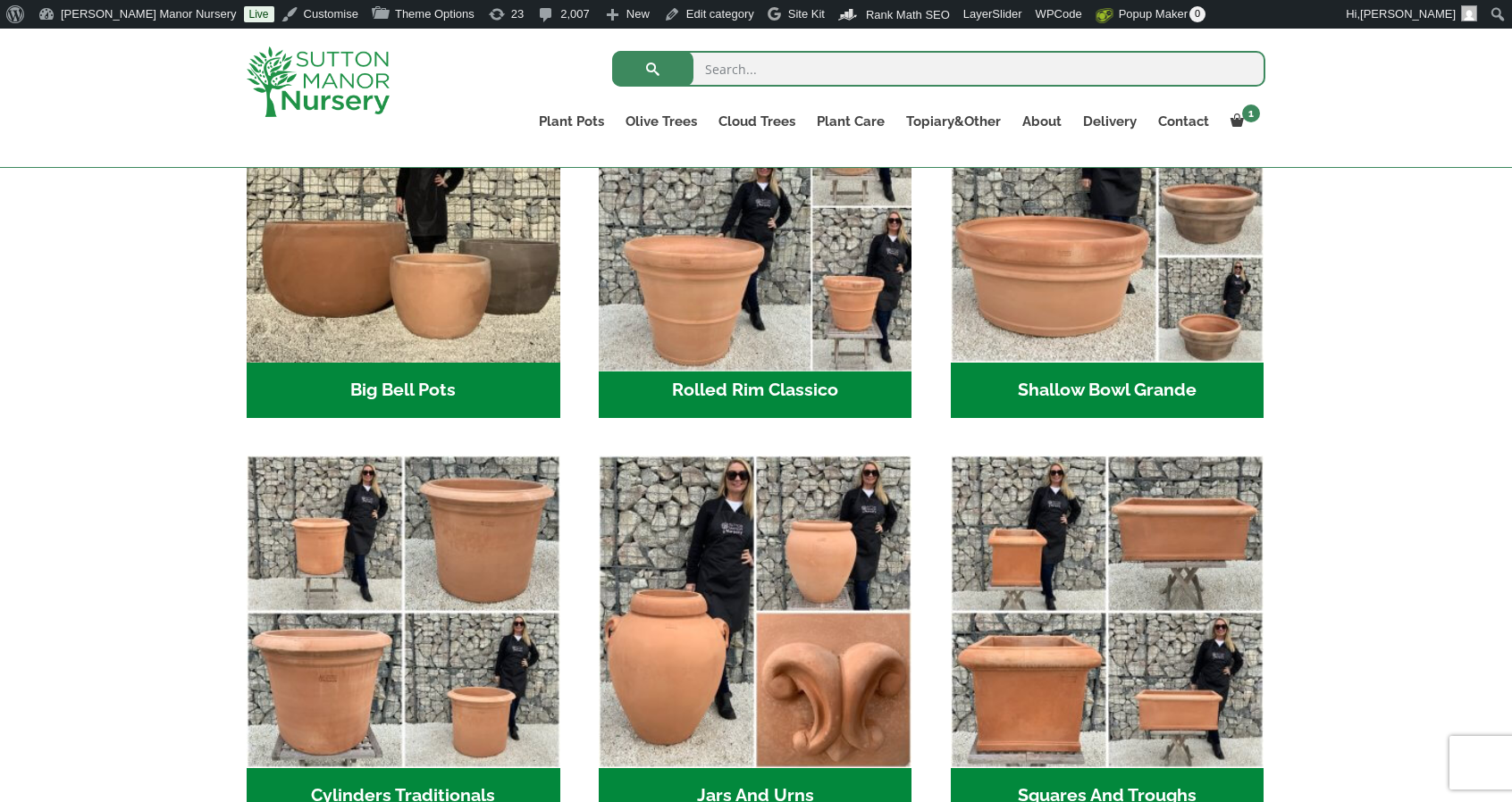
scroll to position [690, 0]
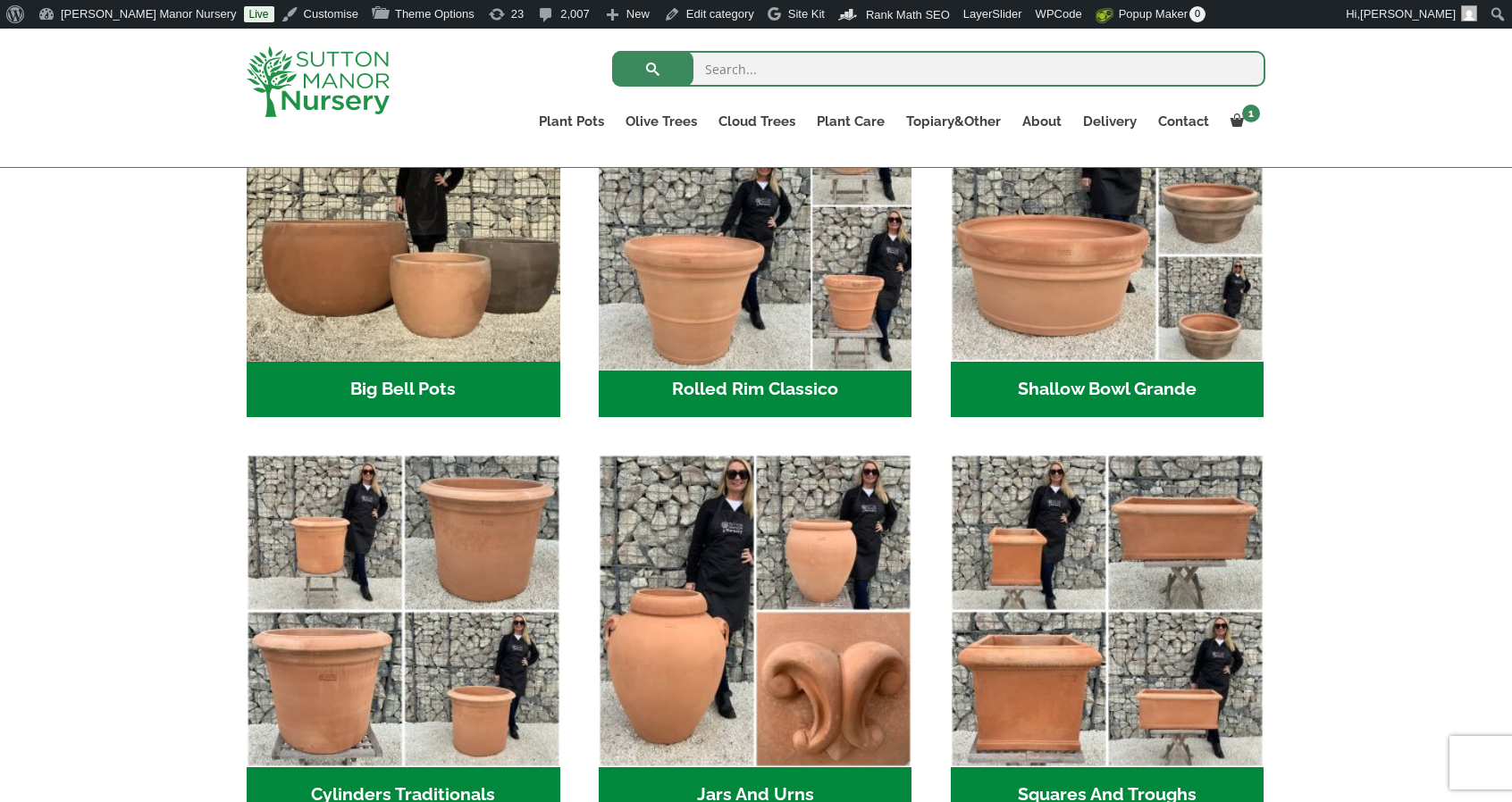
click at [747, 266] on img "Visit product category Rolled Rim Classico" at bounding box center [755, 205] width 329 height 329
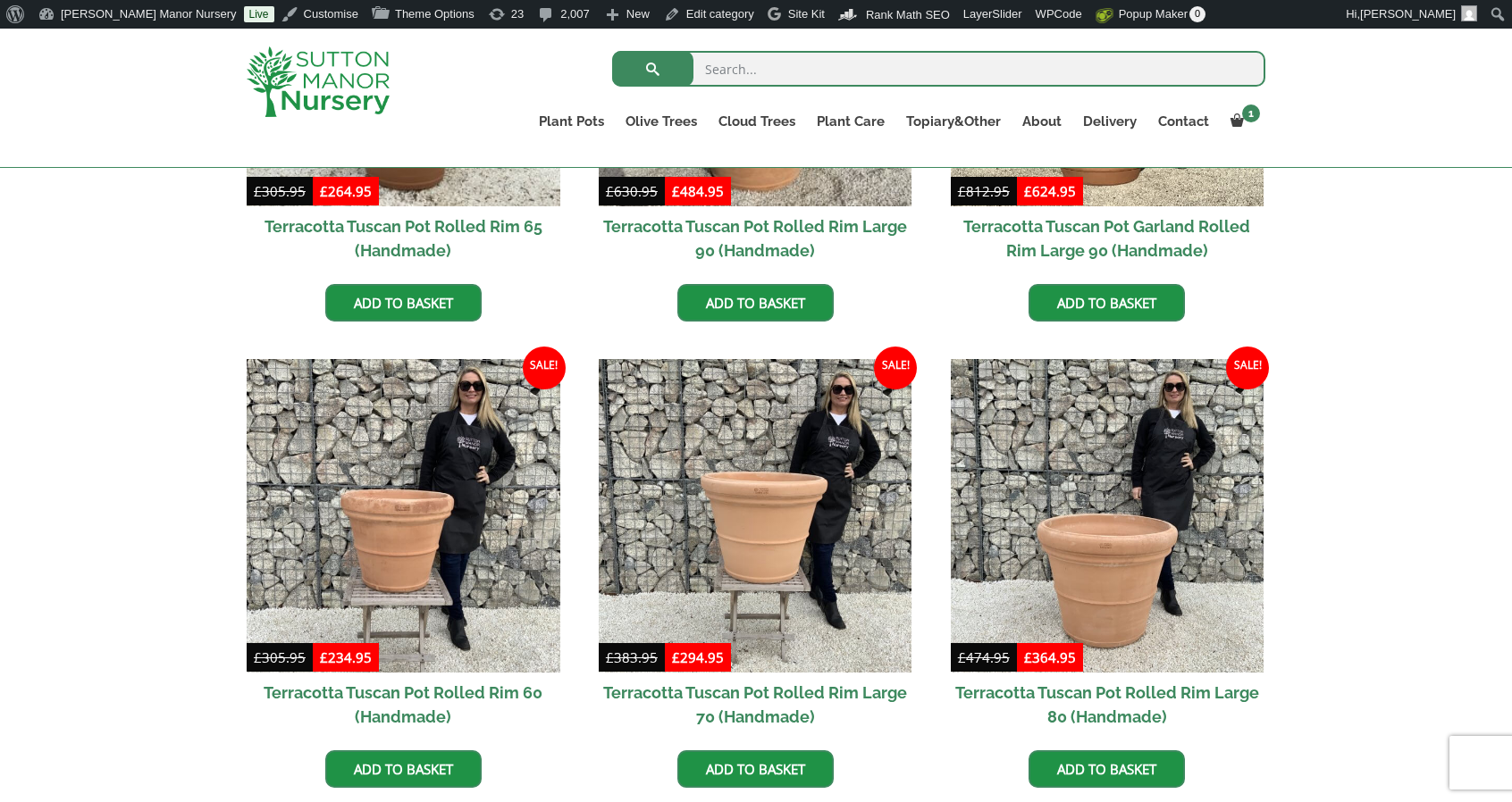
scroll to position [1083, 0]
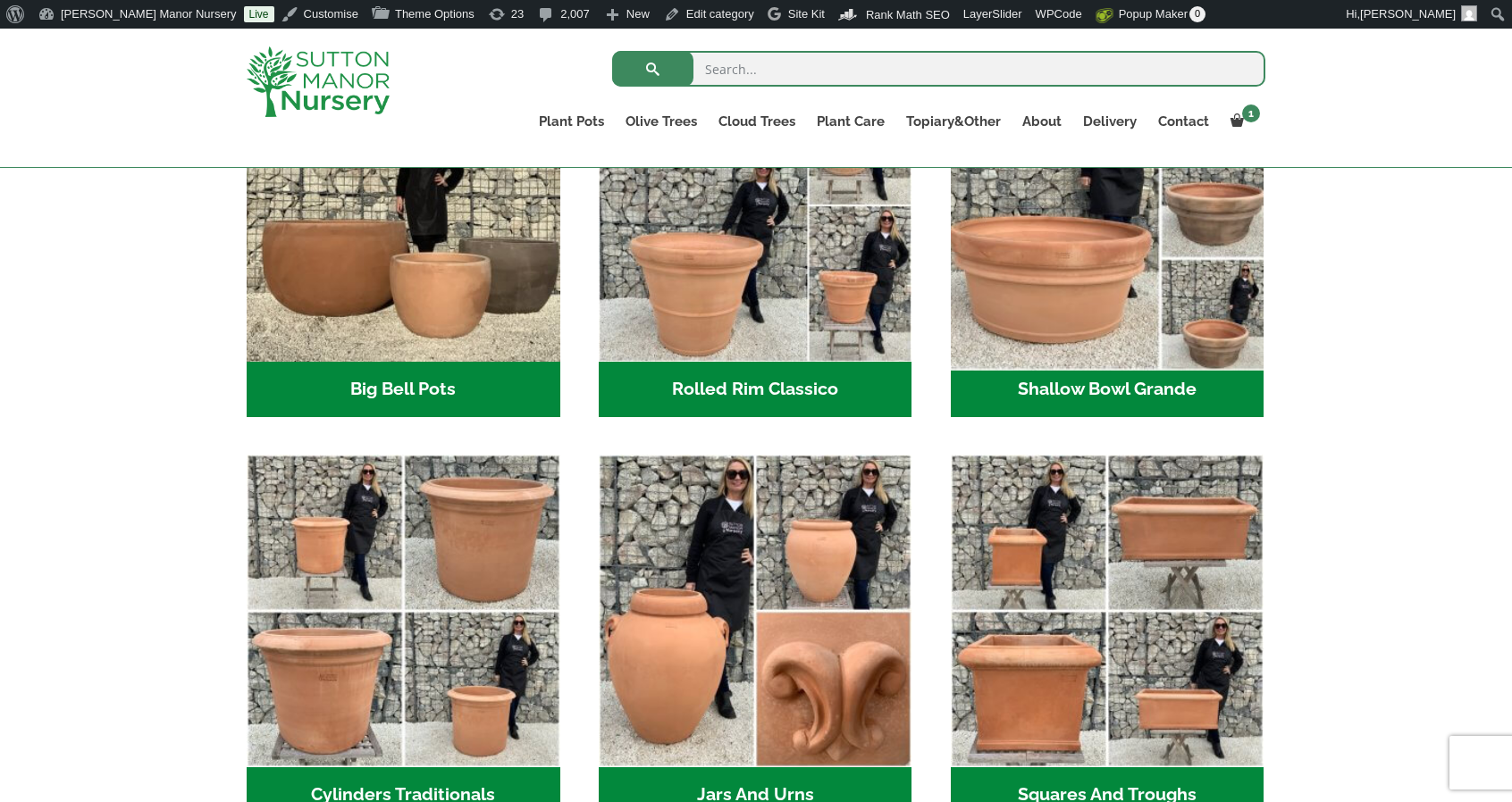
click at [1008, 235] on img "Visit product category Shallow Bowl Grande" at bounding box center [1107, 205] width 329 height 329
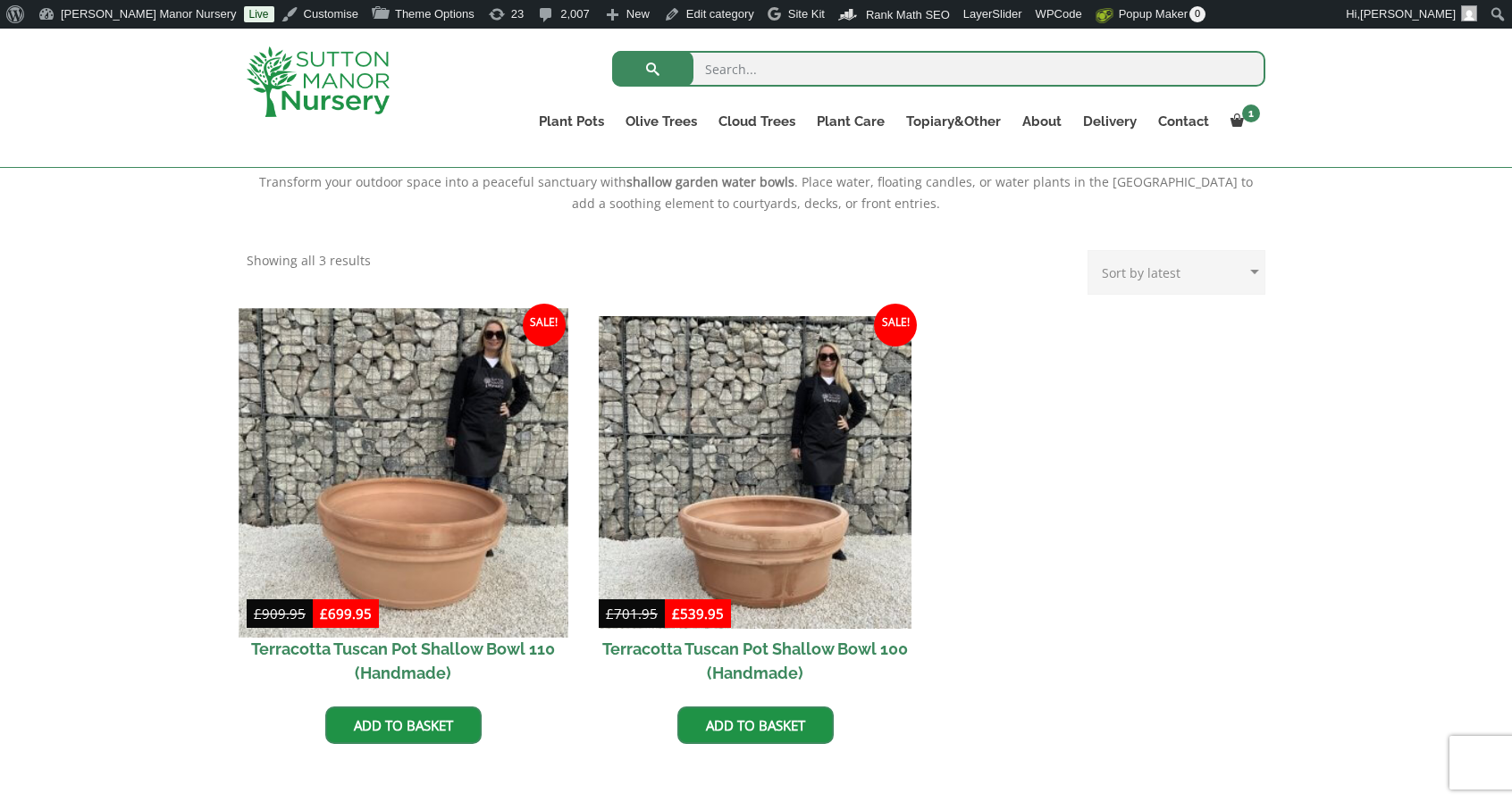
scroll to position [660, 0]
click at [512, 505] on img at bounding box center [403, 471] width 329 height 329
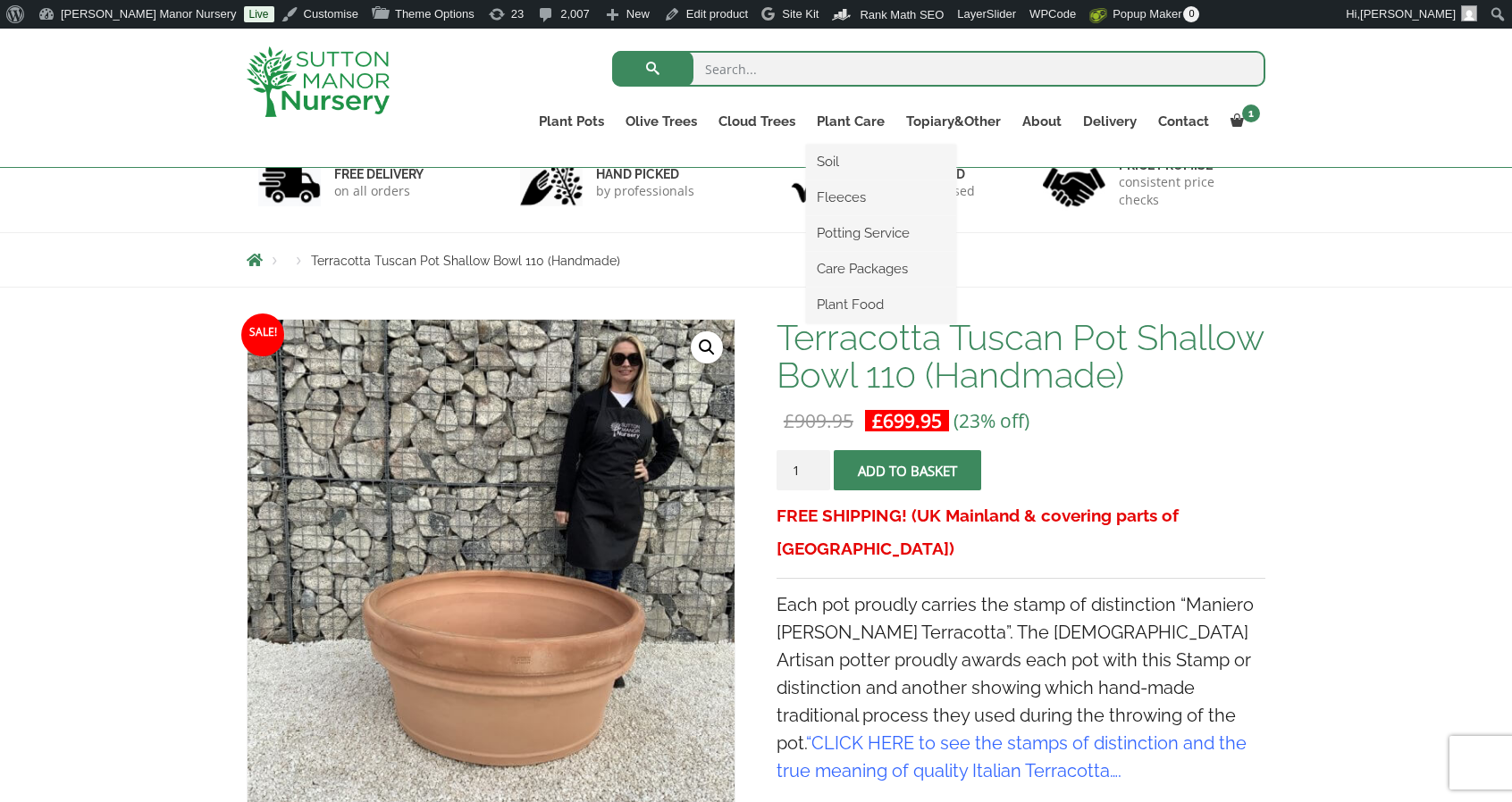
scroll to position [131, 0]
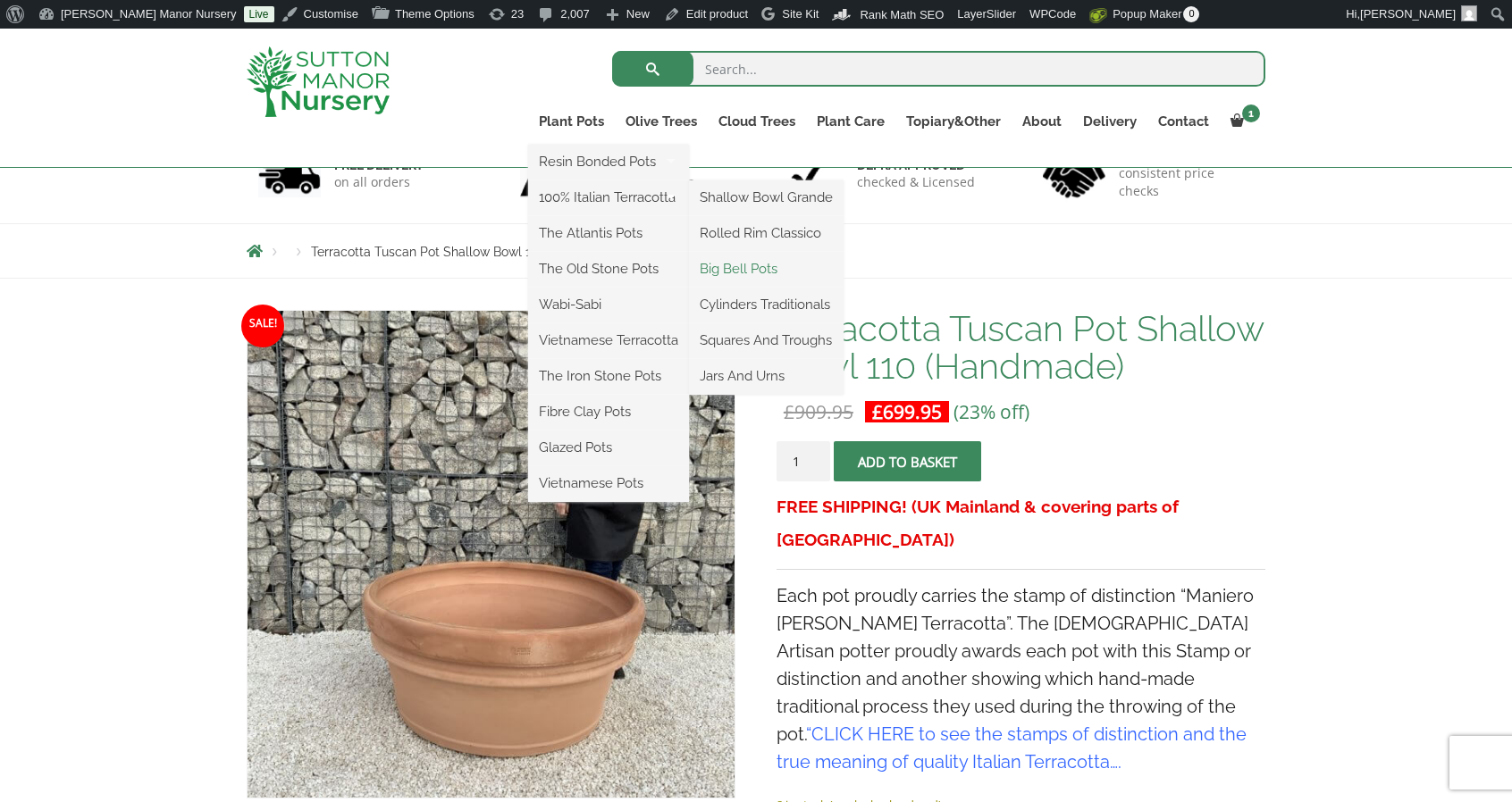
click at [742, 258] on link "Big Bell Pots" at bounding box center [766, 268] width 155 height 27
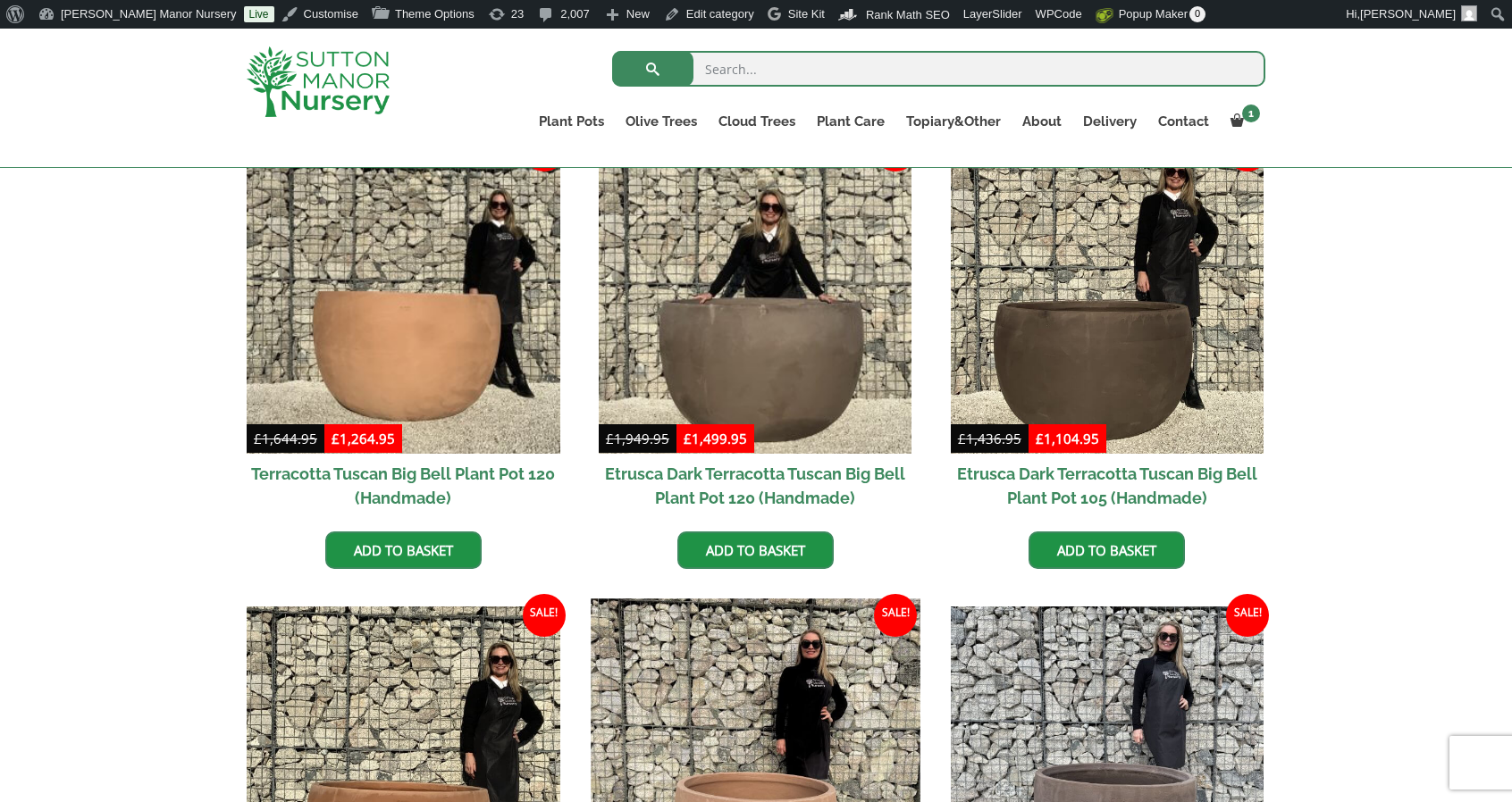
scroll to position [483, 0]
